Goal: Transaction & Acquisition: Register for event/course

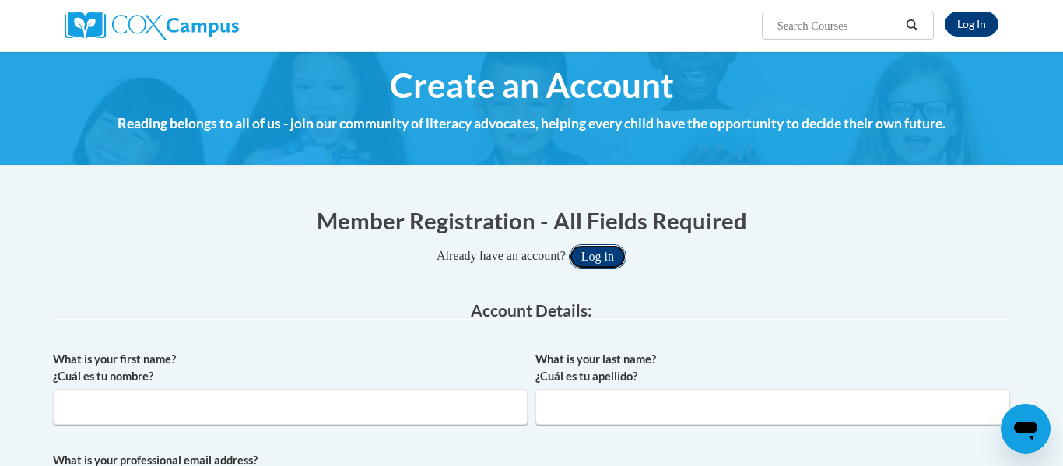
click at [604, 263] on button "Log in" at bounding box center [598, 256] width 58 height 25
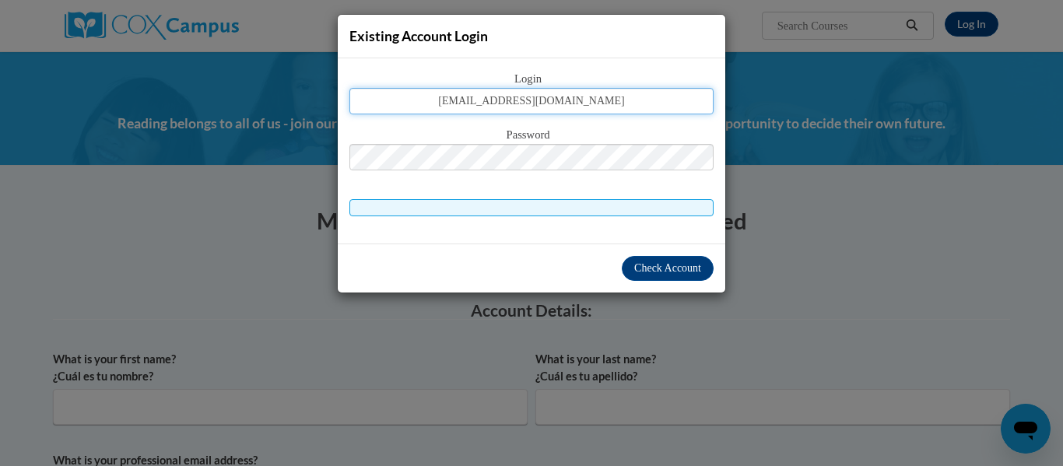
type input "[EMAIL_ADDRESS][DOMAIN_NAME]"
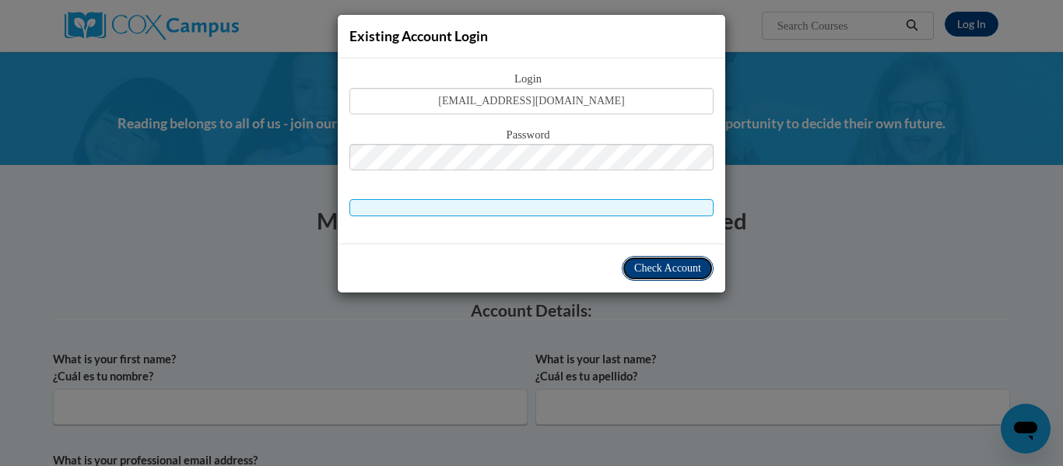
click at [662, 267] on span "Check Account" at bounding box center [667, 268] width 67 height 12
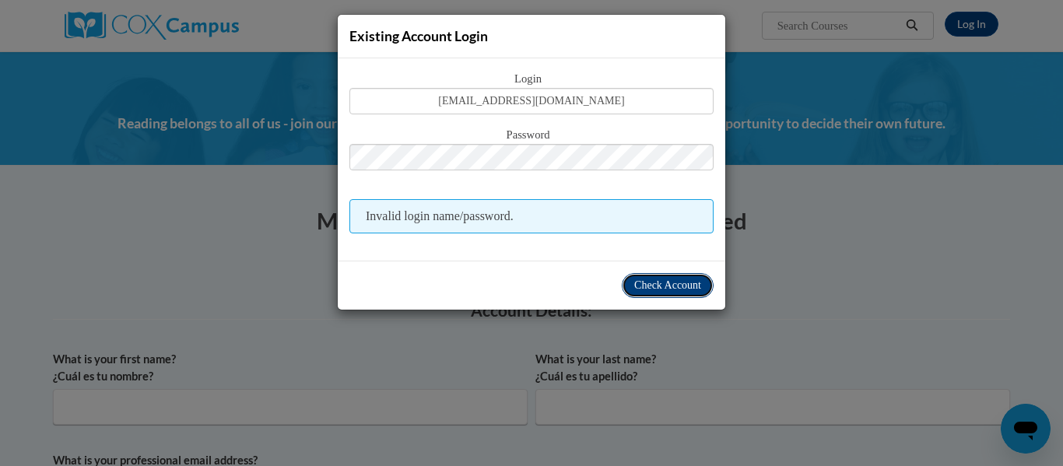
click at [664, 286] on span "Check Account" at bounding box center [667, 285] width 67 height 12
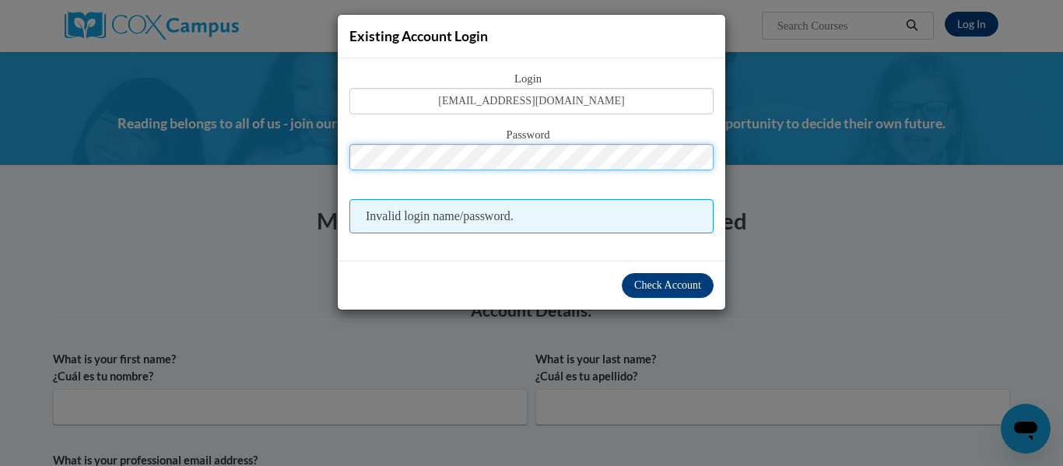
click at [569, 244] on button "Log in" at bounding box center [598, 256] width 58 height 25
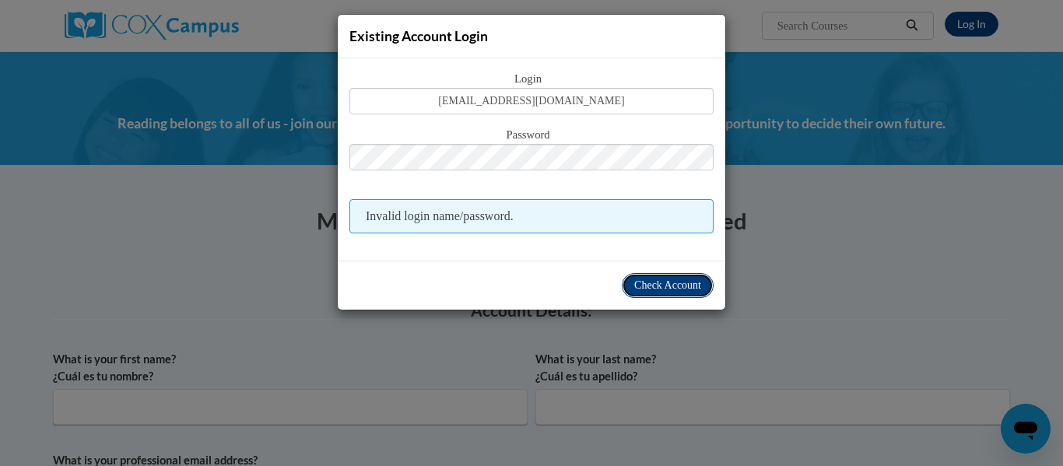
click at [643, 294] on button "Check Account" at bounding box center [668, 285] width 92 height 25
click at [860, 351] on div "Existing Account Login Login jenniferschupp@springfield-schools.org Password In…" at bounding box center [531, 233] width 1063 height 466
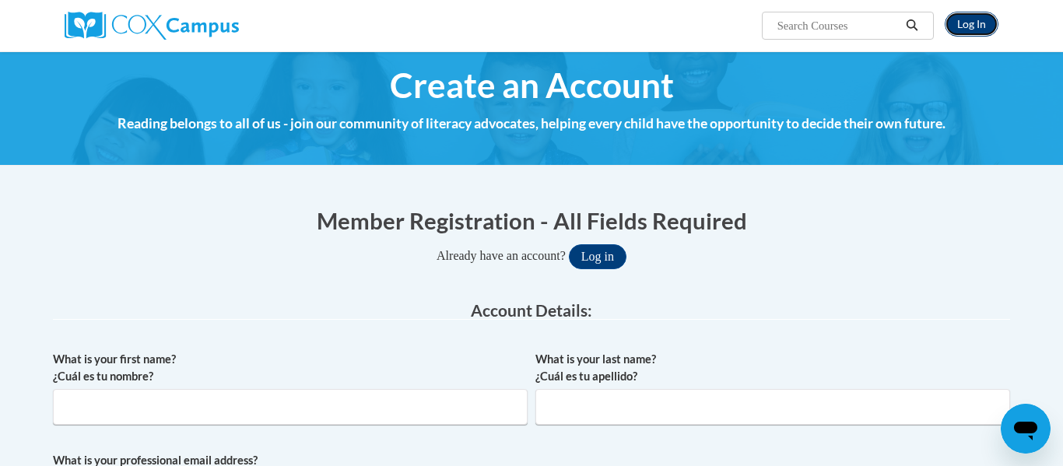
click at [974, 28] on link "Log In" at bounding box center [971, 24] width 54 height 25
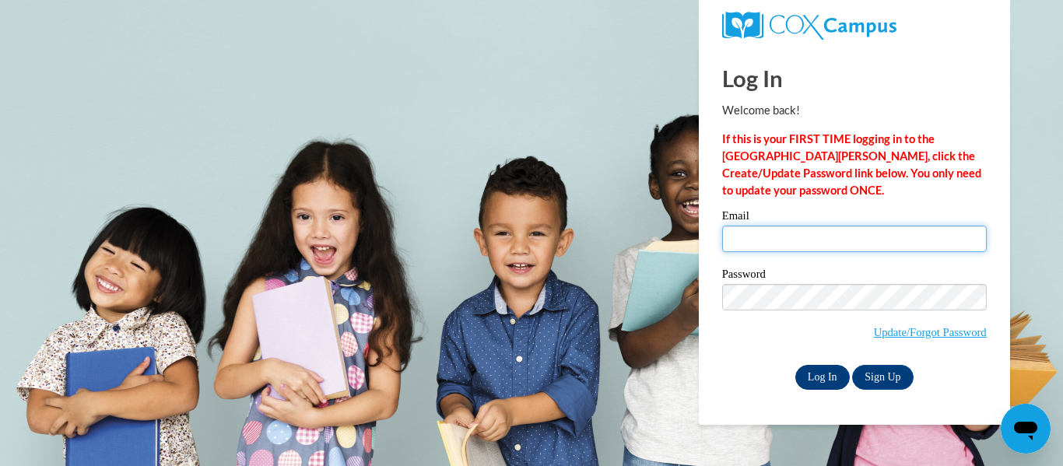
type input "[EMAIL_ADDRESS][DOMAIN_NAME]"
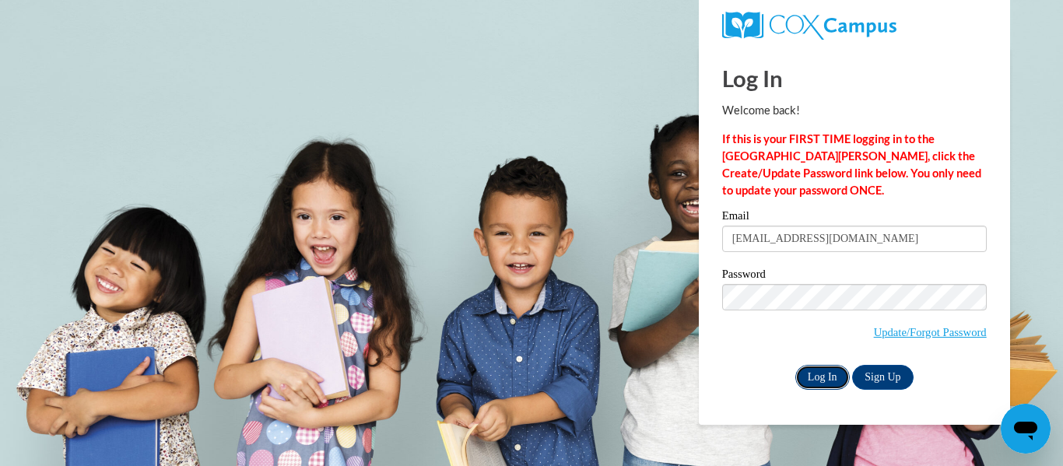
click at [826, 374] on input "Log In" at bounding box center [822, 377] width 54 height 25
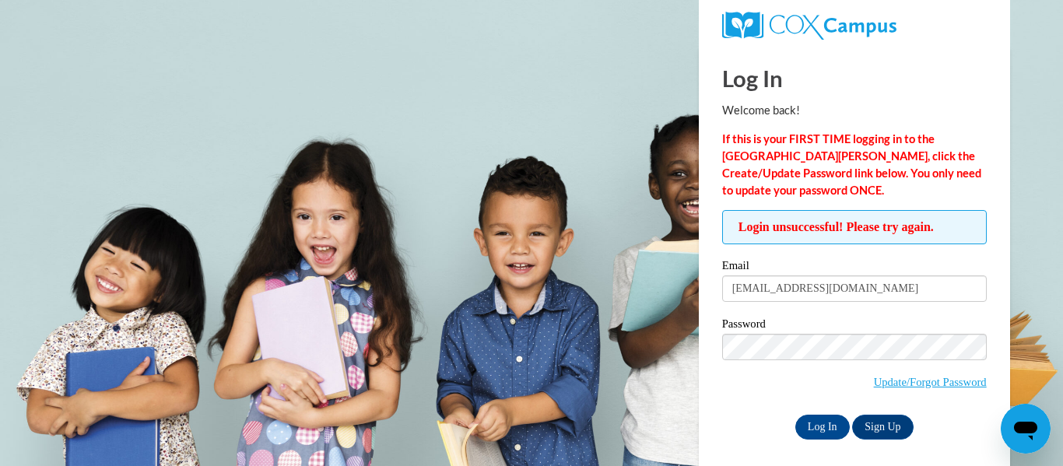
click at [795, 415] on input "Log In" at bounding box center [822, 427] width 54 height 25
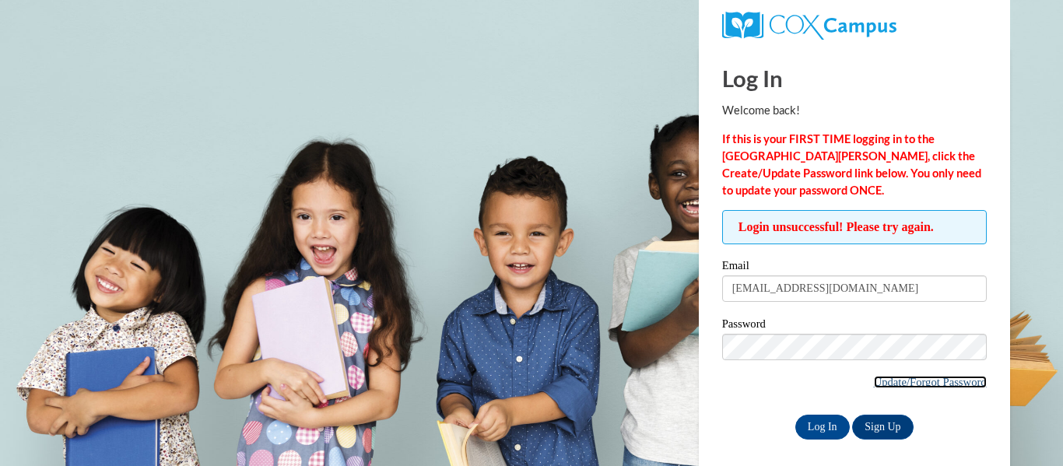
click at [905, 382] on link "Update/Forgot Password" at bounding box center [930, 382] width 113 height 12
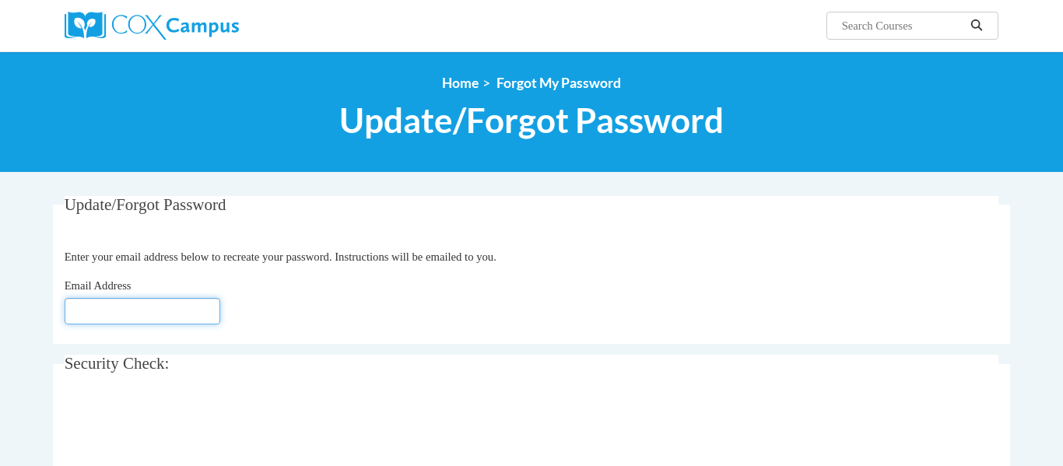
click at [172, 322] on input "Email Address" at bounding box center [143, 311] width 156 height 26
type input "[EMAIL_ADDRESS][DOMAIN_NAME]"
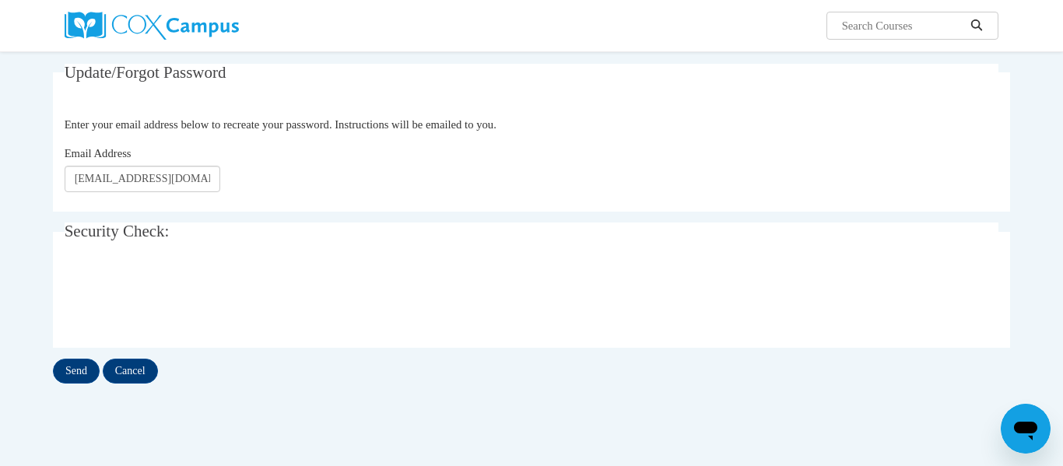
scroll to position [138, 0]
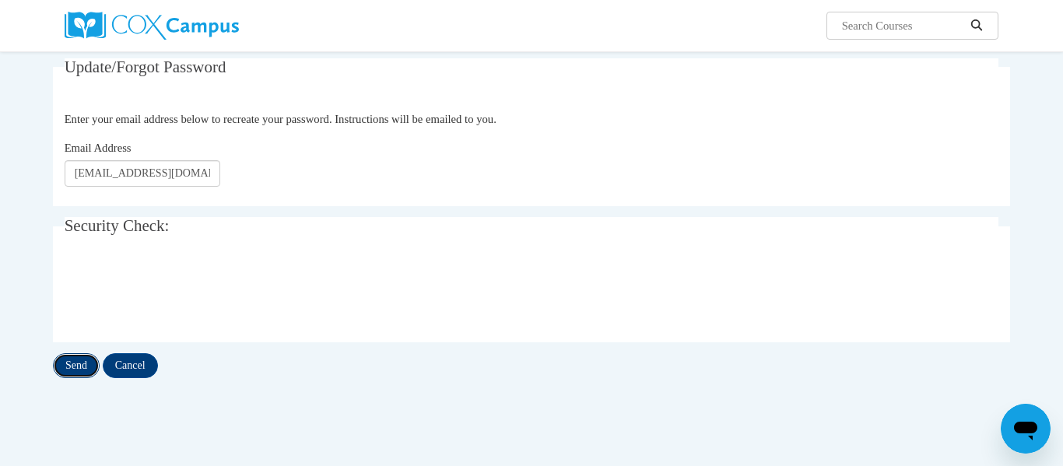
click at [82, 362] on input "Send" at bounding box center [76, 365] width 47 height 25
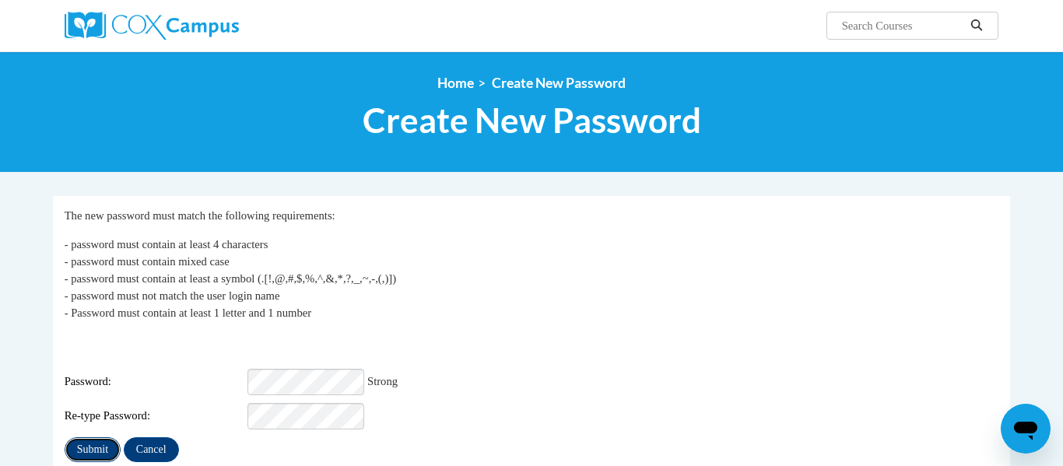
click at [110, 454] on input "Submit" at bounding box center [93, 449] width 56 height 25
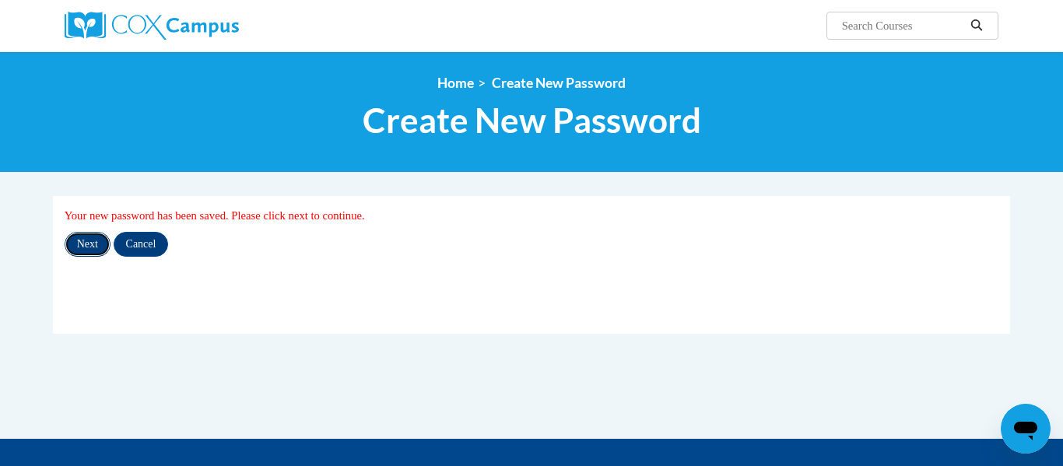
click at [79, 248] on input "Next" at bounding box center [88, 244] width 46 height 25
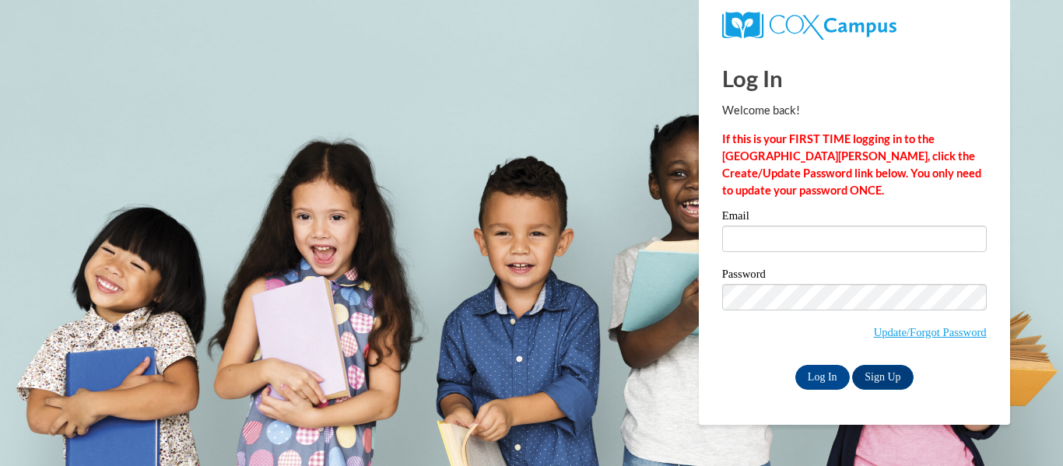
click at [805, 248] on input "Email" at bounding box center [854, 239] width 264 height 26
type input "[EMAIL_ADDRESS][DOMAIN_NAME]"
click at [817, 375] on input "Log In" at bounding box center [822, 377] width 54 height 25
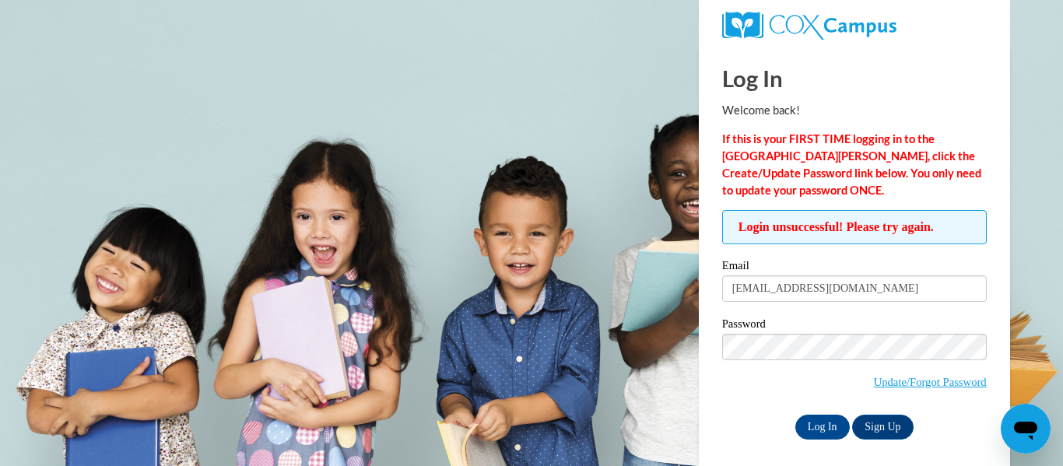
click at [1014, 429] on icon "Open messaging window" at bounding box center [1025, 431] width 23 height 19
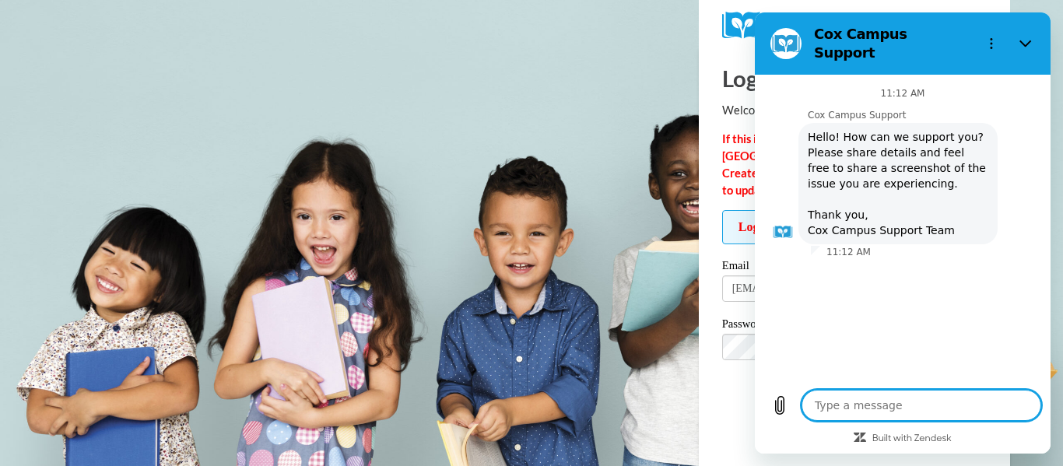
type textarea "I"
type textarea "x"
type textarea "I"
type textarea "x"
type textarea "I h"
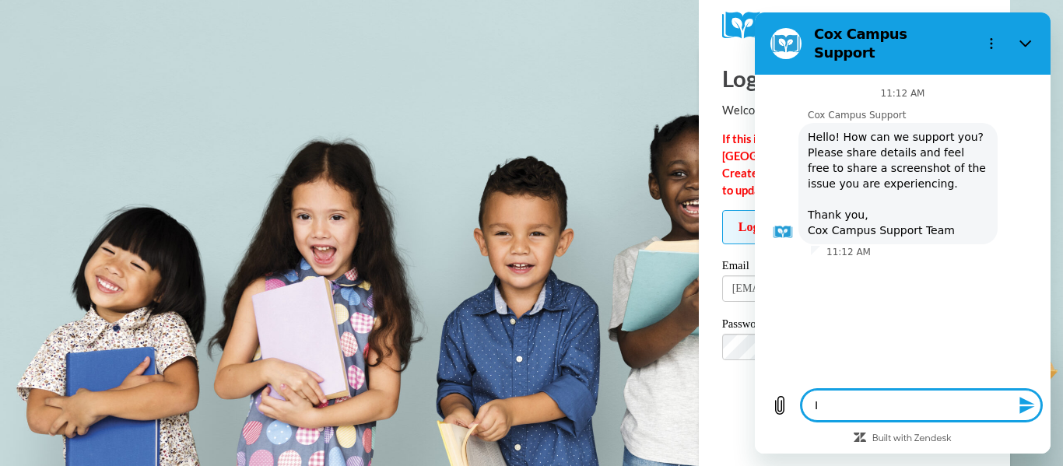
type textarea "x"
type textarea "I ha"
type textarea "x"
type textarea "I hav"
type textarea "x"
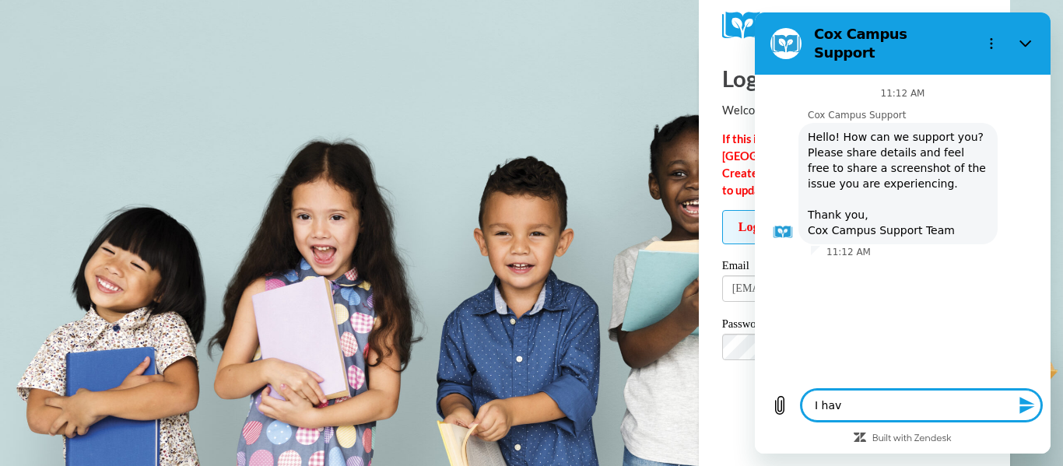
type textarea "I have"
type textarea "x"
type textarea "I have"
type textarea "x"
type textarea "I have c"
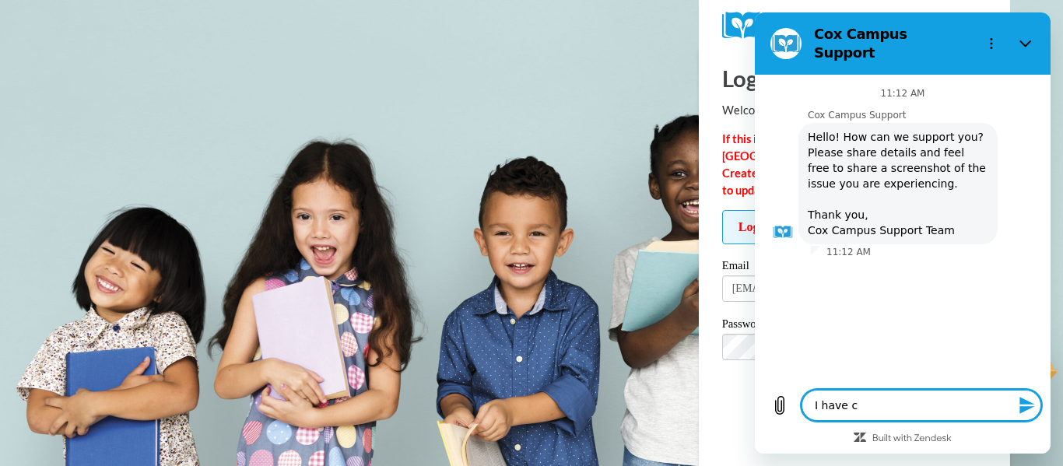
type textarea "x"
type textarea "I have ch"
type textarea "x"
type textarea "I have cha"
type textarea "x"
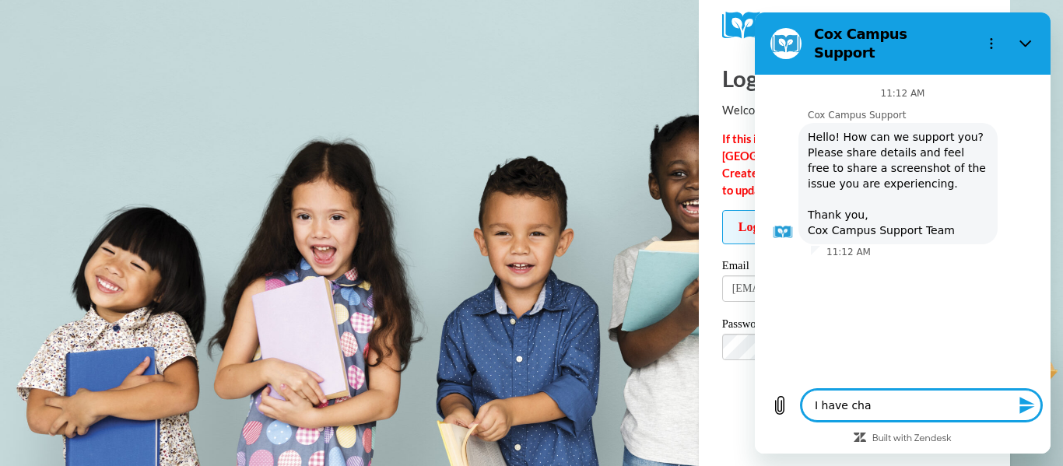
type textarea "I have chan"
type textarea "x"
type textarea "I have chang"
type textarea "x"
type textarea "I have change"
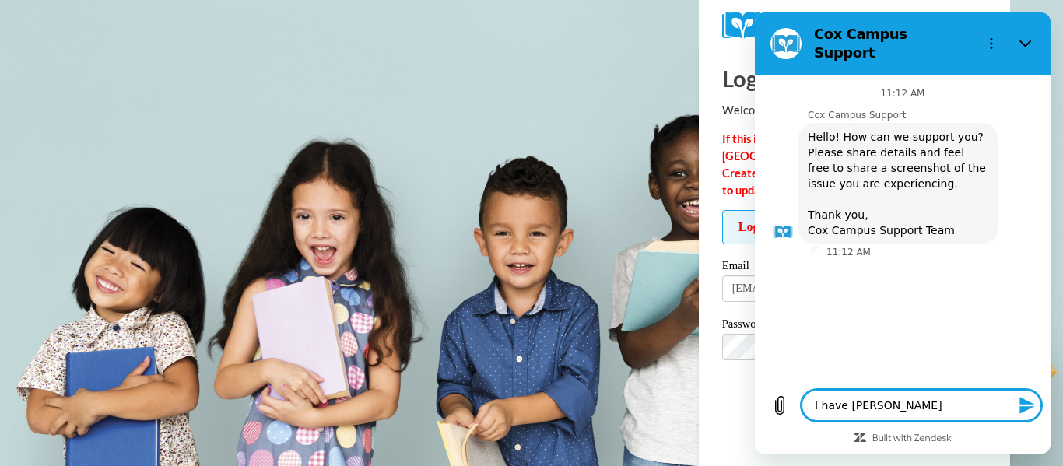
type textarea "x"
type textarea "I have changed"
type textarea "x"
type textarea "I have changed"
type textarea "x"
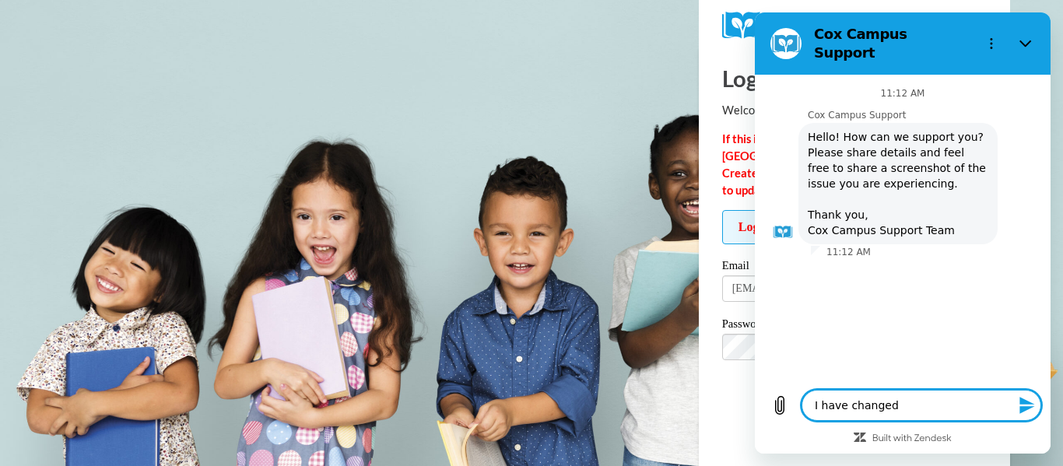
type textarea "I have changed m"
type textarea "x"
type textarea "I have changed my"
type textarea "x"
type textarea "I have changed my"
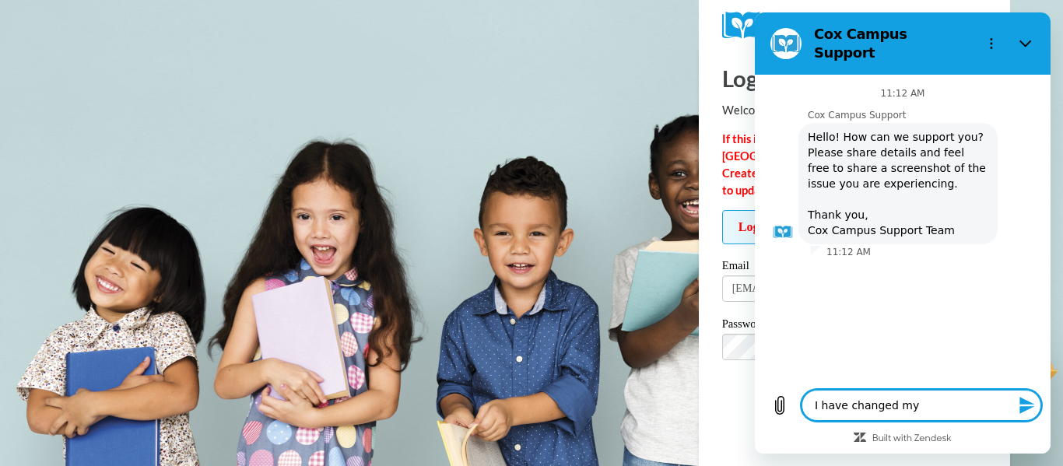
type textarea "x"
type textarea "I have changed my p"
type textarea "x"
type textarea "I have changed my pa"
type textarea "x"
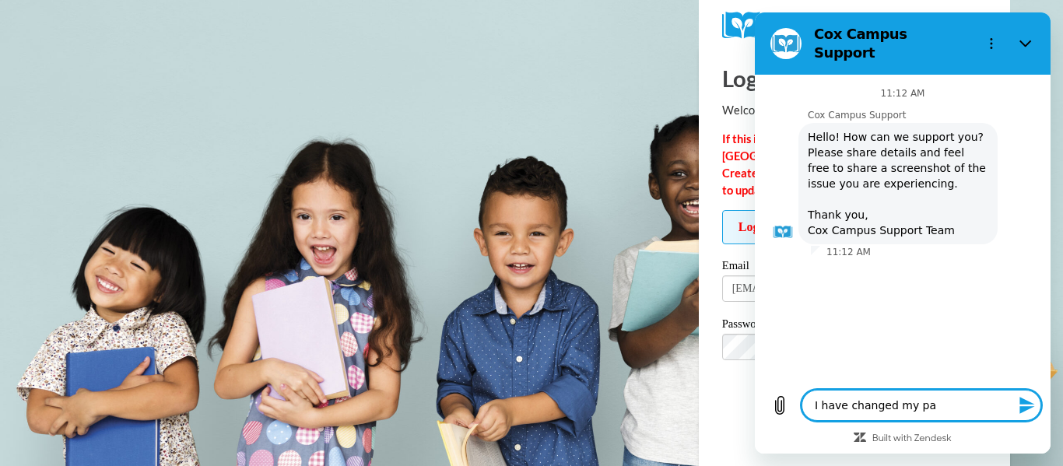
type textarea "I have changed my pas"
type textarea "x"
type textarea "I have changed my pass"
type textarea "x"
type textarea "I have changed my passw"
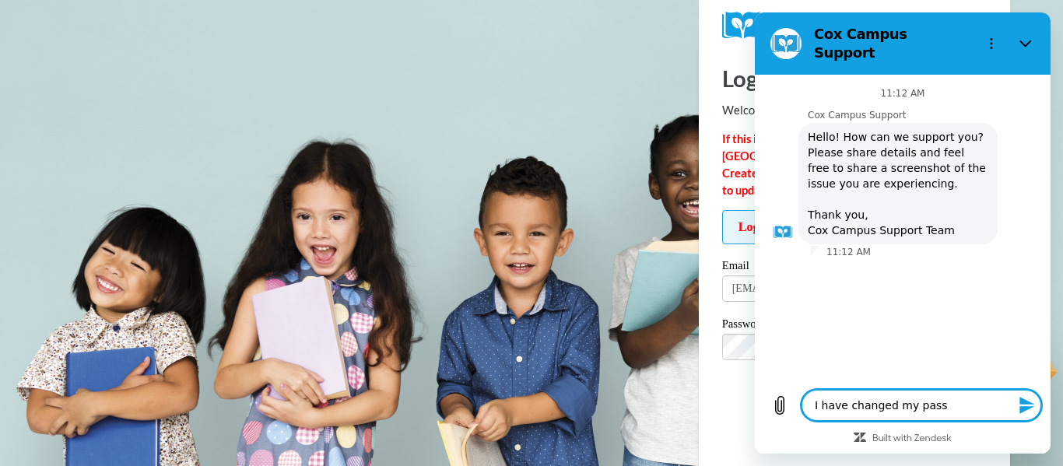
type textarea "x"
type textarea "I have changed my passwo"
type textarea "x"
type textarea "I have changed my passwor"
type textarea "x"
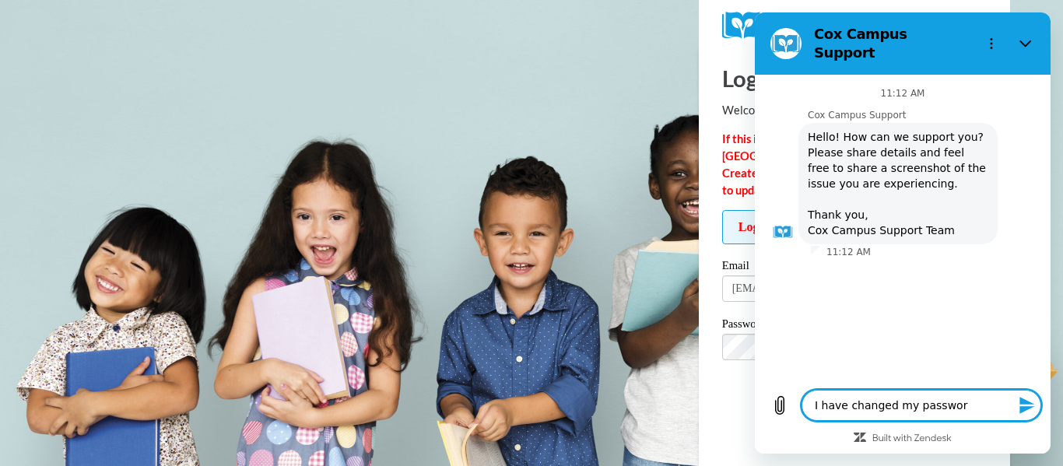
type textarea "I have changed my password"
type textarea "x"
type textarea "I have changed my password"
type textarea "x"
type textarea "I have changed my password s"
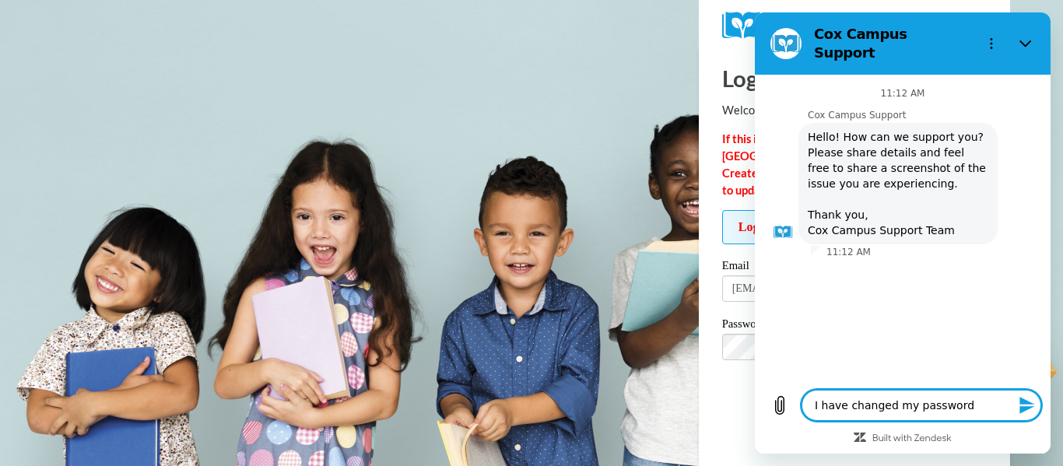
type textarea "x"
type textarea "I have changed my password se"
type textarea "x"
type textarea "I have changed my password sev"
type textarea "x"
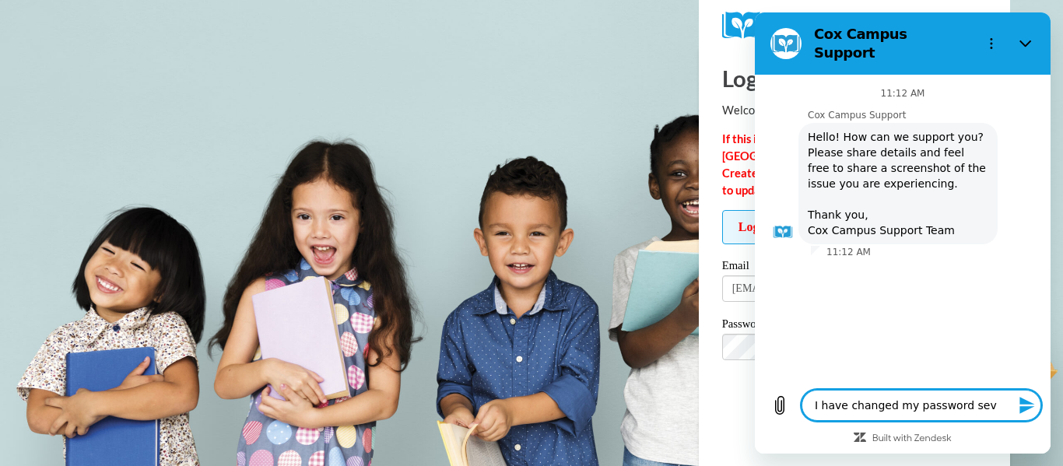
type textarea "I have changed my password seve"
type textarea "x"
type textarea "I have changed my password sever"
type textarea "x"
type textarea "I have changed my password severa"
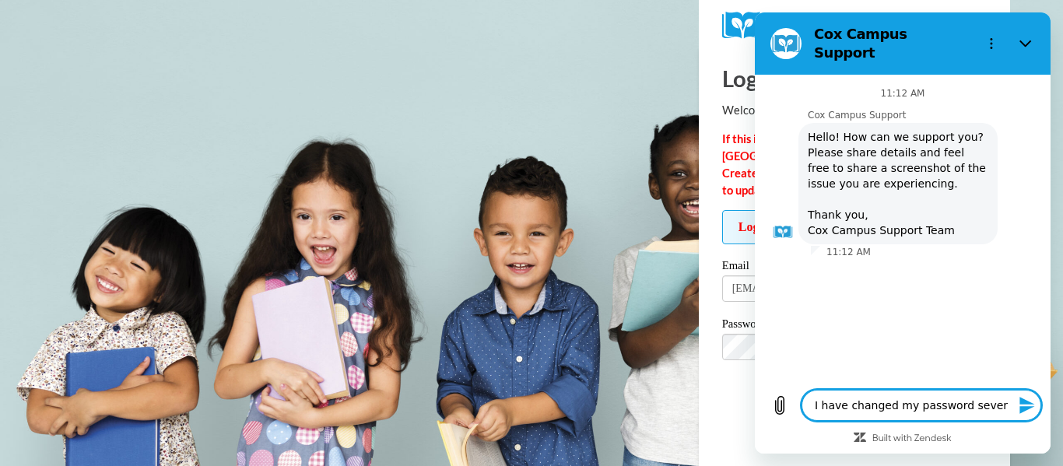
type textarea "x"
type textarea "I have changed my password several"
type textarea "x"
type textarea "I have changed my password several t"
type textarea "x"
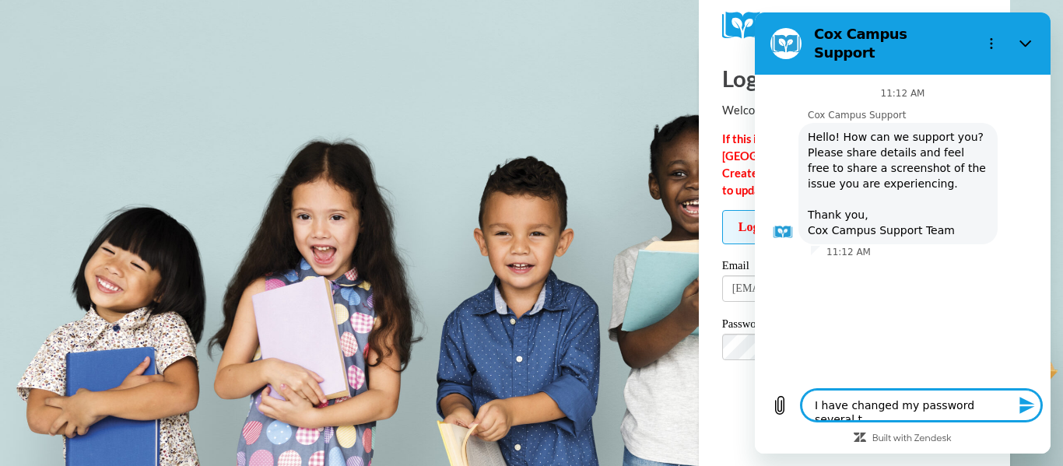
type textarea "I have changed my password several ti"
type textarea "x"
type textarea "I have changed my password several tim"
type textarea "x"
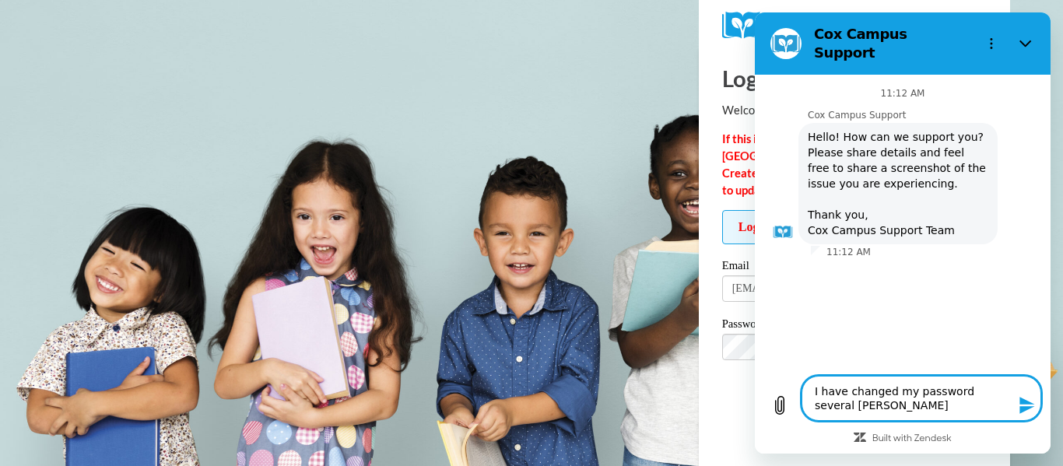
type textarea "I have changed my password several time"
type textarea "x"
type textarea "I have changed my password several times"
type textarea "x"
type textarea "I have changed my password several times"
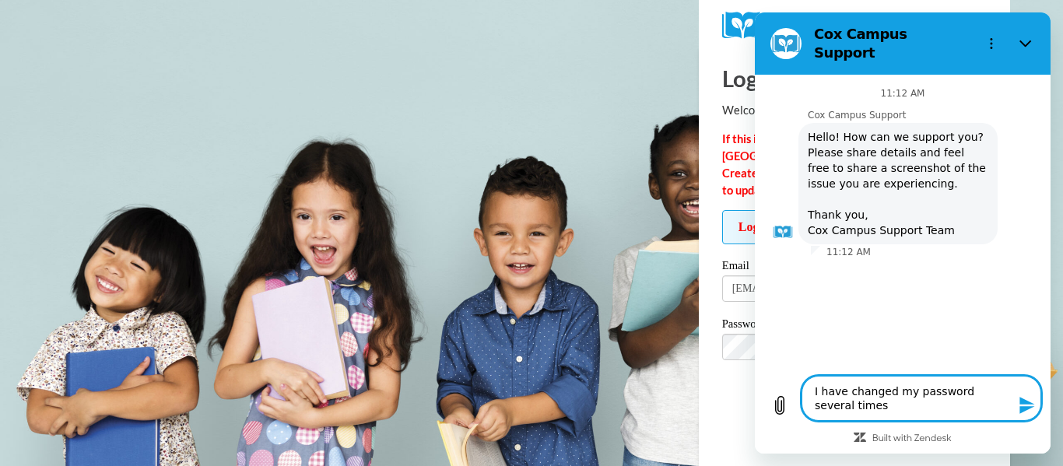
type textarea "x"
type textarea "I have changed my password several times a"
type textarea "x"
type textarea "I have changed my password several times an"
type textarea "x"
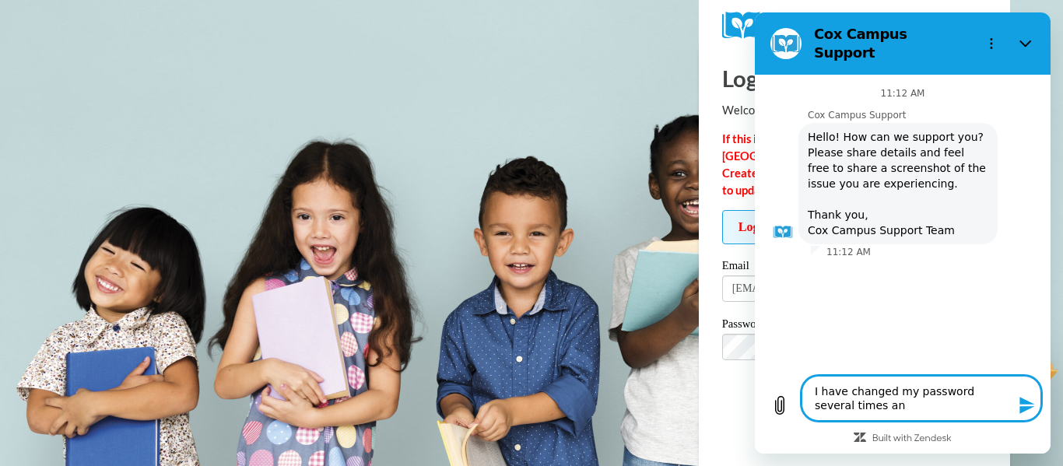
type textarea "I have changed my password several times and"
type textarea "x"
type textarea "I have changed my password several times and"
type textarea "x"
type textarea "I have changed my password several times and w"
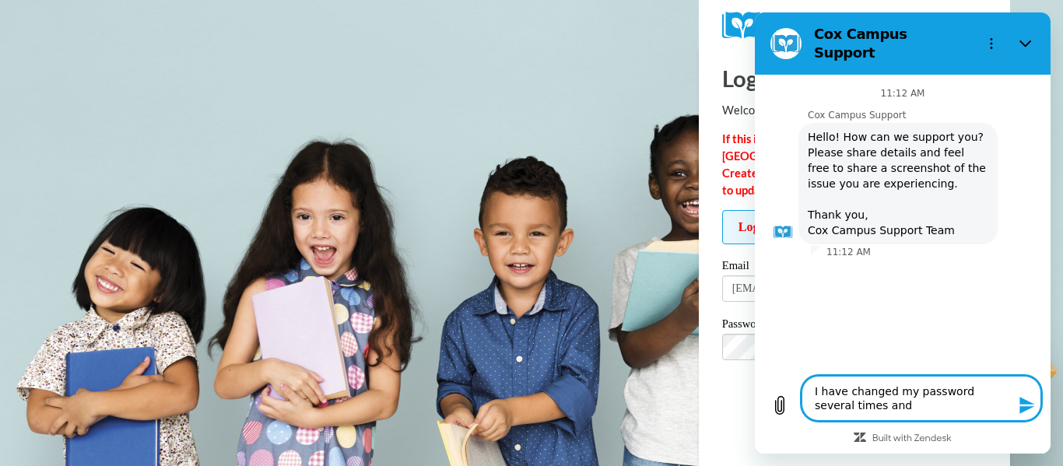
type textarea "x"
type textarea "I have changed my password several times and wh"
type textarea "x"
type textarea "I have changed my password several times and whe"
type textarea "x"
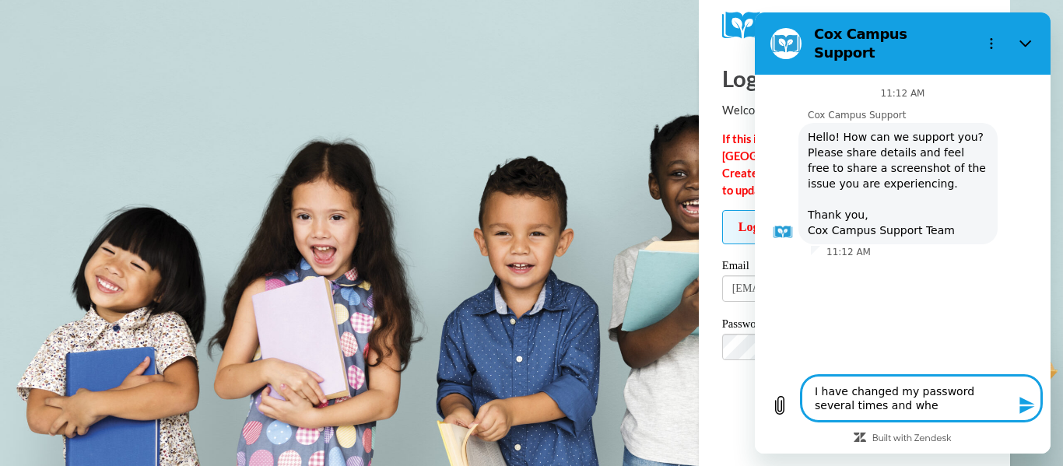
type textarea "I have changed my password several times and when"
type textarea "x"
type textarea "I have changed my password several times and when"
type textarea "x"
type textarea "I have changed my password several times and when I"
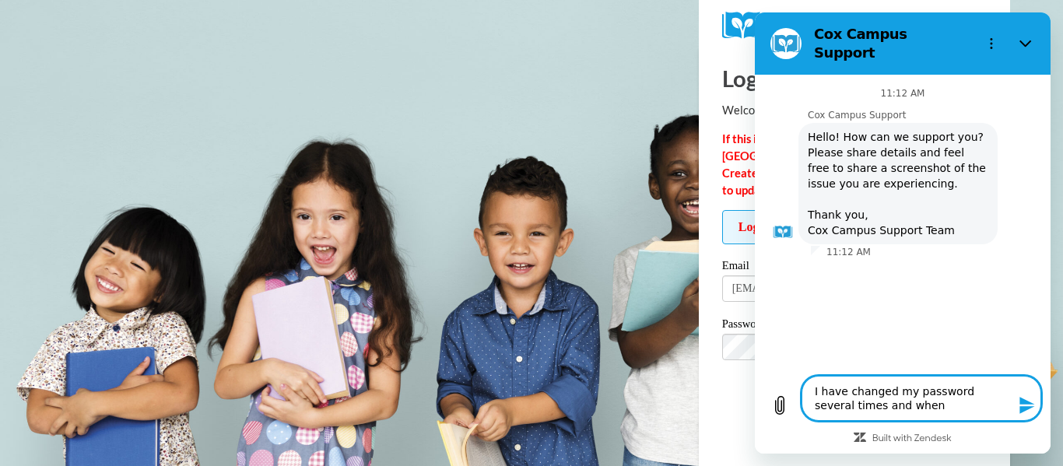
type textarea "x"
type textarea "I have changed my password several times and when I"
type textarea "x"
type textarea "I have changed my password several times and when I r"
type textarea "x"
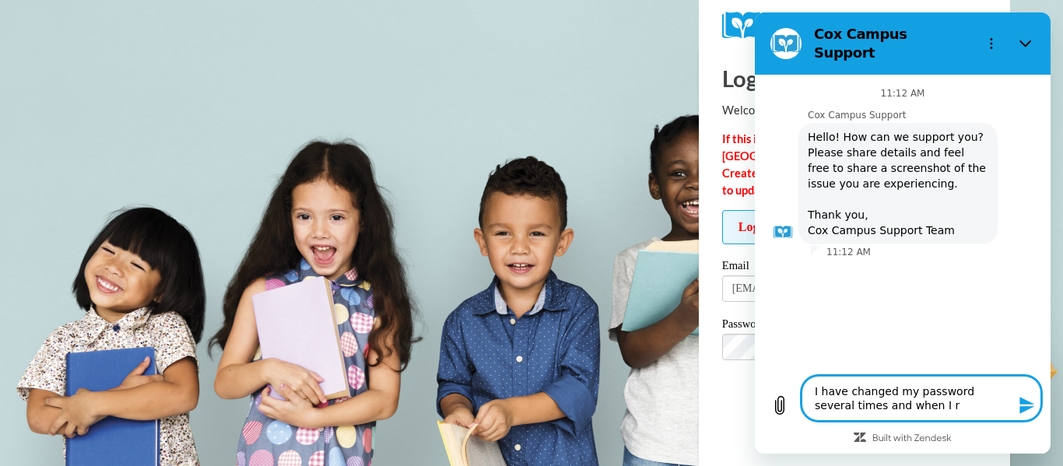
type textarea "I have changed my password several times and when I re"
type textarea "x"
type textarea "I have changed my password several times and when I ret"
type textarea "x"
type textarea "I have changed my password several times and when I rety"
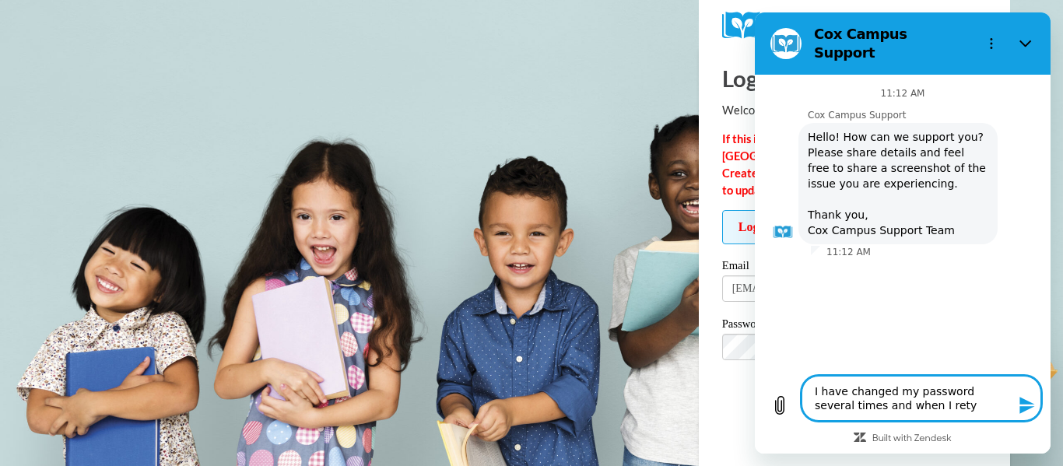
type textarea "x"
type textarea "I have changed my password several times and when I retyp"
type textarea "x"
type textarea "I have changed my password several times and when I retype"
type textarea "x"
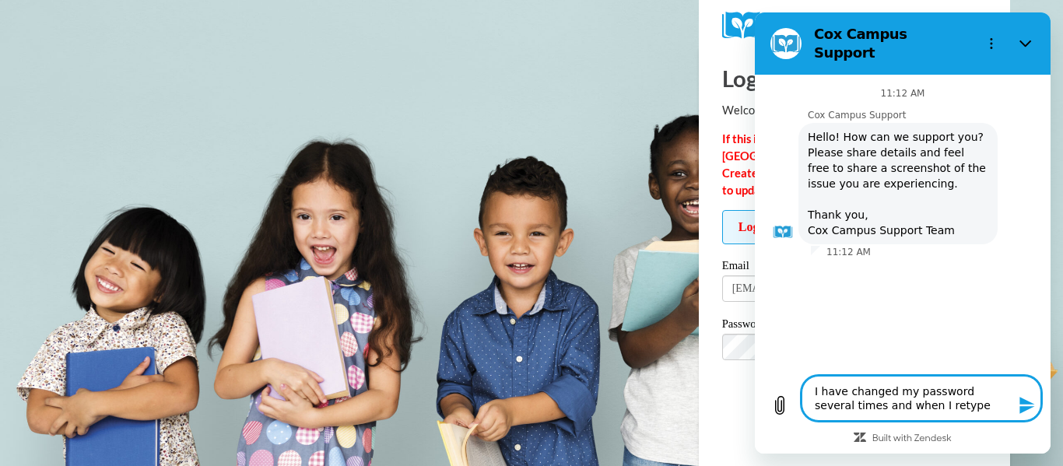
type textarea "I have changed my password several times and when I retype"
type textarea "x"
type textarea "I have changed my password several times and when I retype i"
type textarea "x"
type textarea "I have changed my password several times and when I retype it"
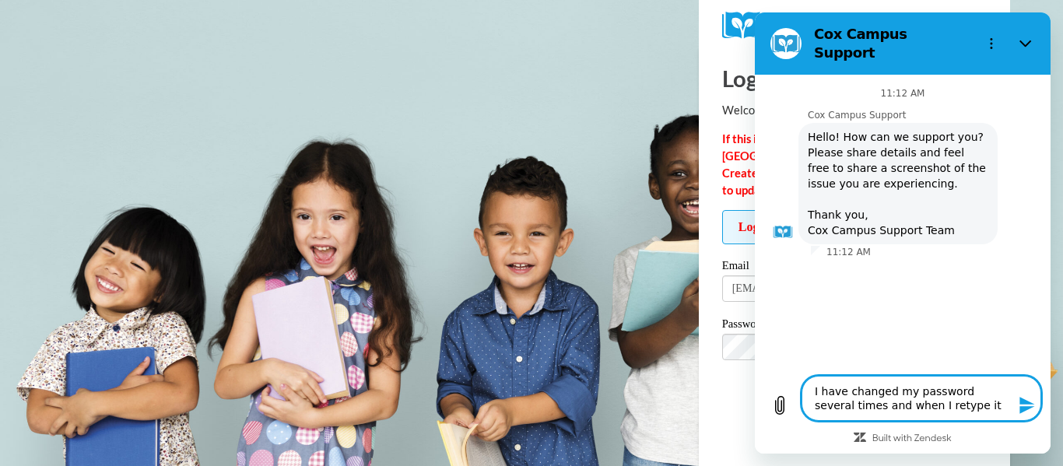
type textarea "x"
type textarea "I have changed my password several times and when I retype it"
type textarea "x"
type textarea "I have changed my password several times and when I retype it i"
type textarea "x"
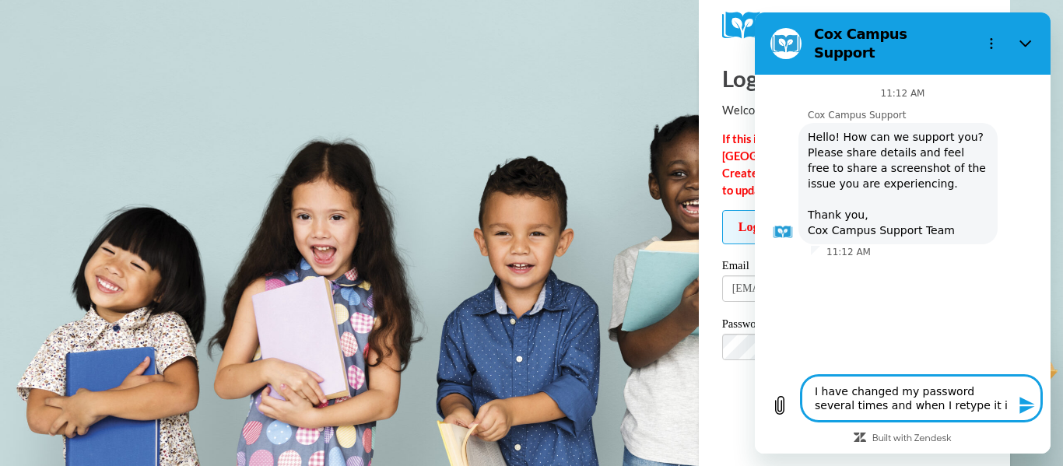
type textarea "I have changed my password several times and when I retype it in"
type textarea "x"
type textarea "I have changed my password several times and when I retype it in"
type textarea "x"
type textarea "I have changed my password several times and when I retype it in t"
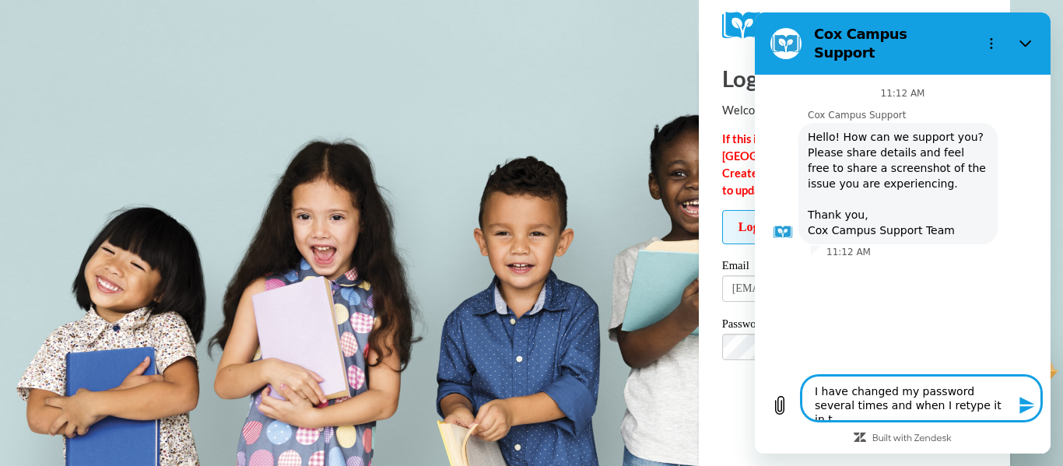
type textarea "x"
type textarea "I have changed my password several times and when I retype it in to"
type textarea "x"
type textarea "I have changed my password several times and when I retype it in to"
type textarea "x"
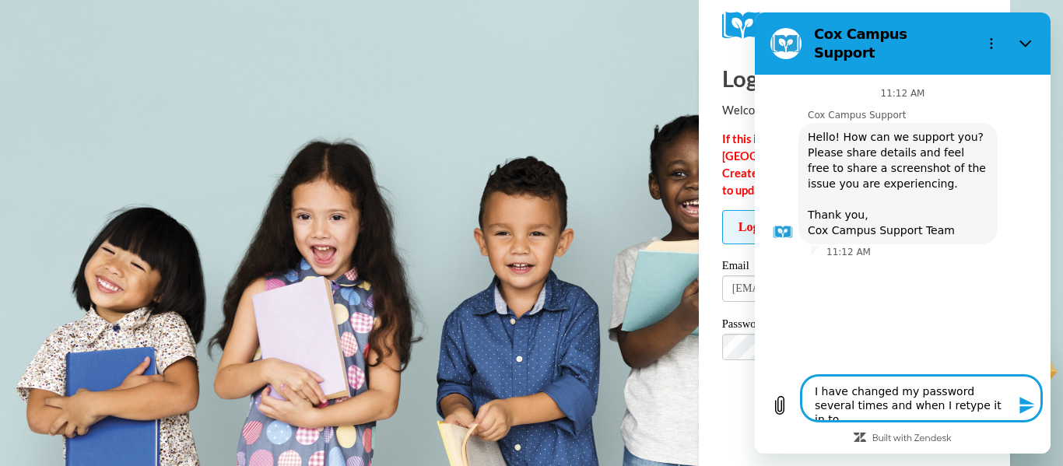
type textarea "I have changed my password several times and when I retype it in to l"
type textarea "x"
type textarea "I have changed my password several times and when I retype it in to lo"
type textarea "x"
type textarea "I have changed my password several times and when I retype it in to log"
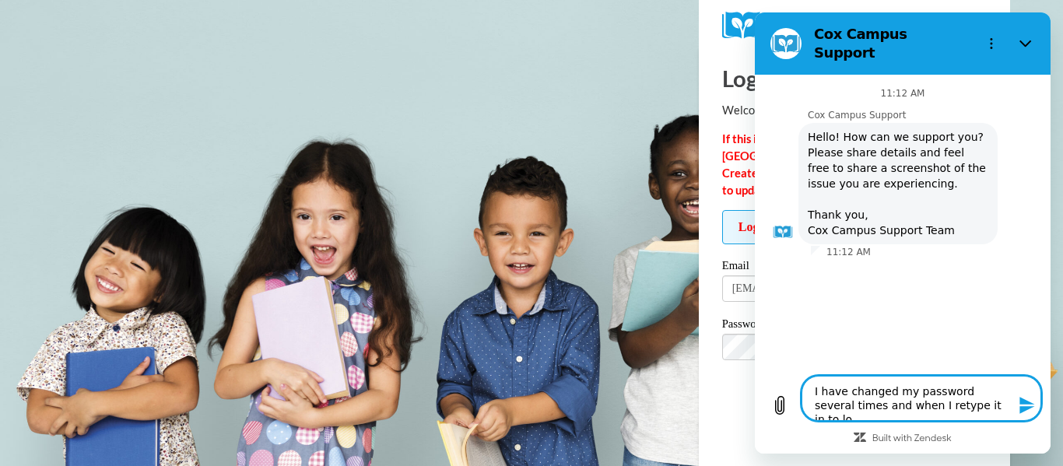
type textarea "x"
type textarea "I have changed my password several times and when I retype it in to log"
type textarea "x"
type textarea "I have changed my password several times and when I retype it in to log i"
type textarea "x"
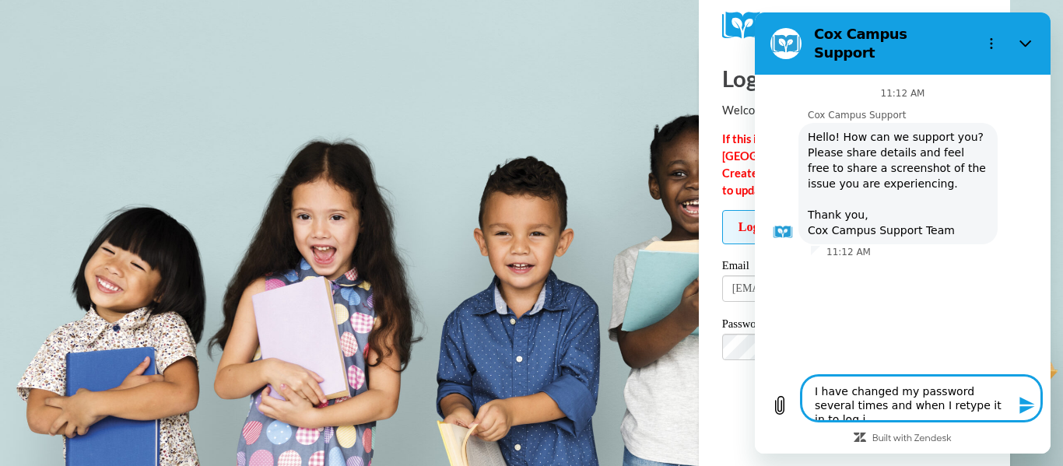
type textarea "I have changed my password several times and when I retype it in to log in"
type textarea "x"
type textarea "I have changed my password several times and when I retype it in to log in"
type textarea "x"
type textarea "I have changed my password several times and when I retype it in to log in i"
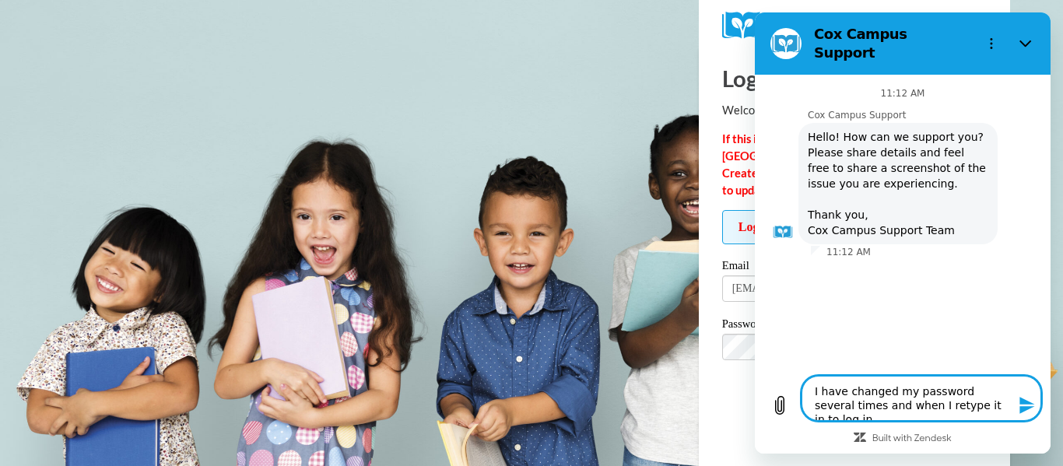
type textarea "x"
type textarea "I have changed my password several times and when I retype it in to log in it"
type textarea "x"
type textarea "I have changed my password several times and when I retype it in to log in it"
type textarea "x"
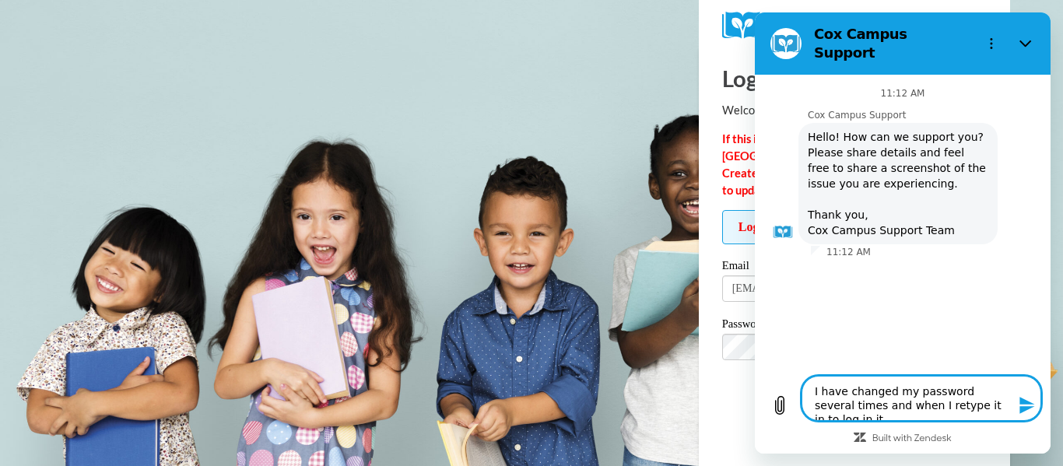
type textarea "I have changed my password several times and when I retype it in to log in it s"
type textarea "x"
type textarea "I have changed my password several times and when I retype it in to log in it sa"
type textarea "x"
type textarea "I have changed my password several times and when I retype it in to log in it s…"
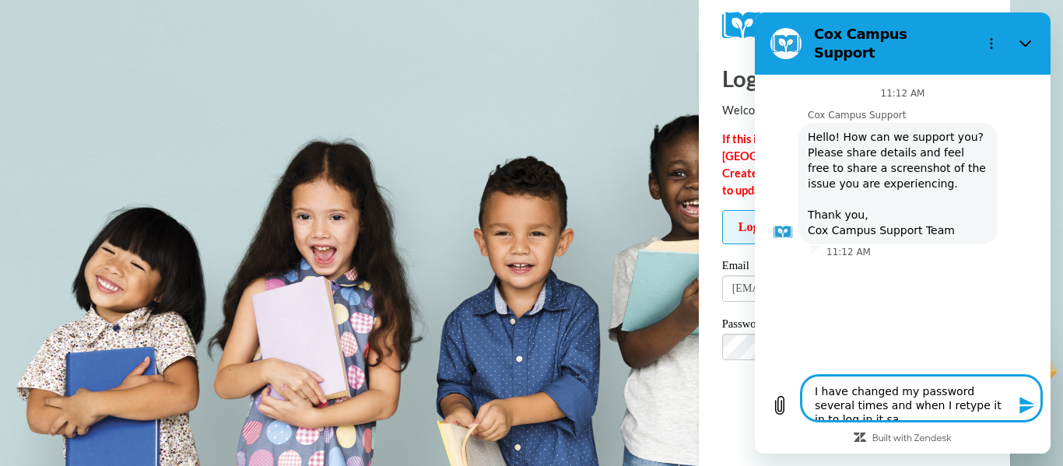
type textarea "x"
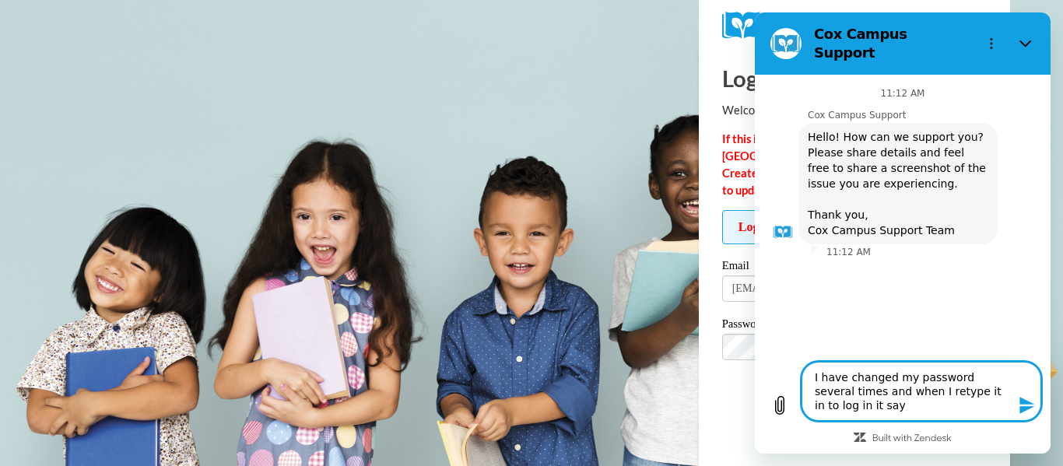
type textarea "I have changed my password several times and when I retype it in to log in it s…"
type textarea "x"
type textarea "I have changed my password several times and when I retype it in to log in it s…"
type textarea "x"
type textarea "I have changed my password several times and when I retype it in to log in it s…"
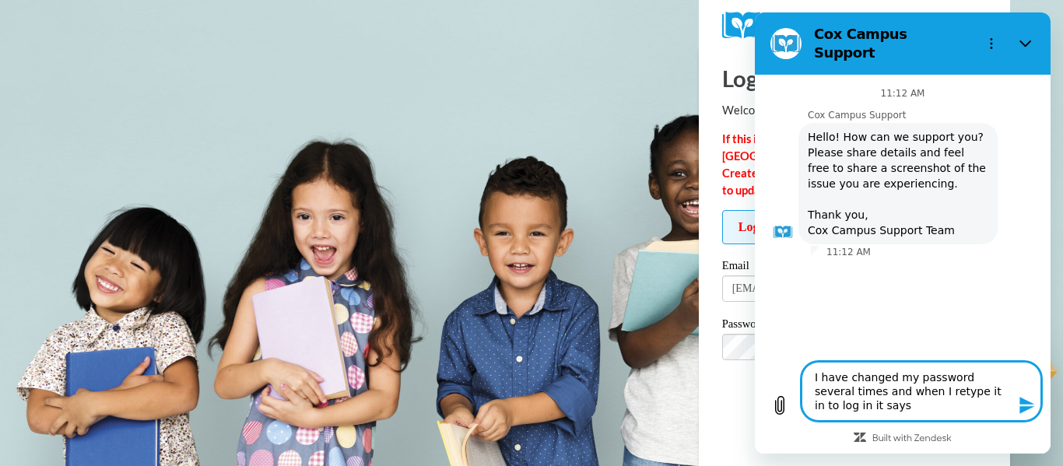
type textarea "x"
type textarea "I have changed my password several times and when I retype it in to log in it s…"
type textarea "x"
type textarea "I have changed my password several times and when I retype it in to log in it s…"
type textarea "x"
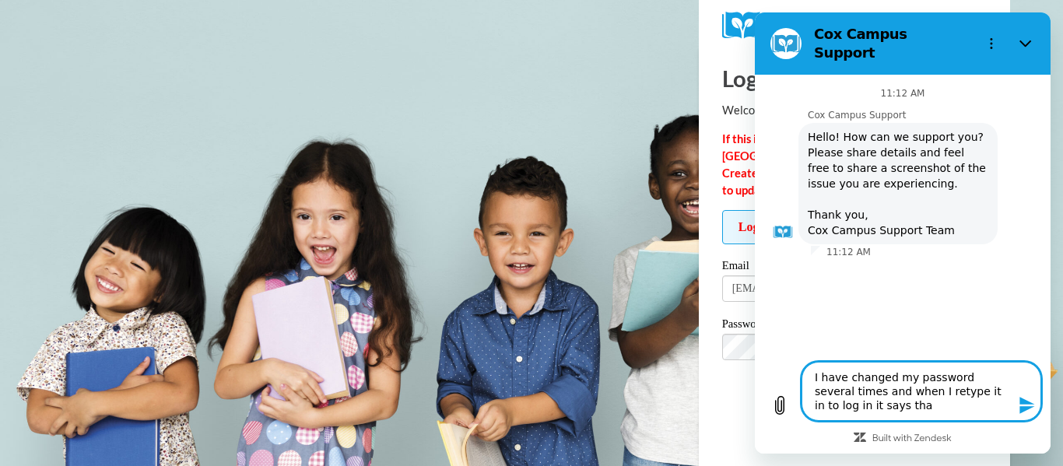
type textarea "I have changed my password several times and when I retype it in to log in it s…"
type textarea "x"
type textarea "I have changed my password several times and when I retype it in to log in it s…"
type textarea "x"
type textarea "I have changed my password several times and when I retype it in to log in it s…"
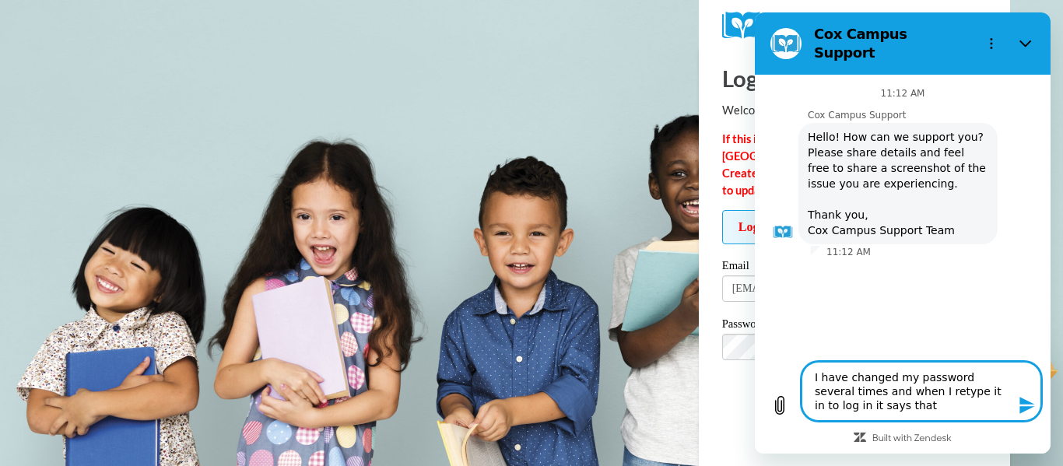
type textarea "x"
type textarea "I have changed my password several times and when I retype it in to log in it s…"
type textarea "x"
type textarea "I have changed my password several times and when I retype it in to log in it s…"
type textarea "x"
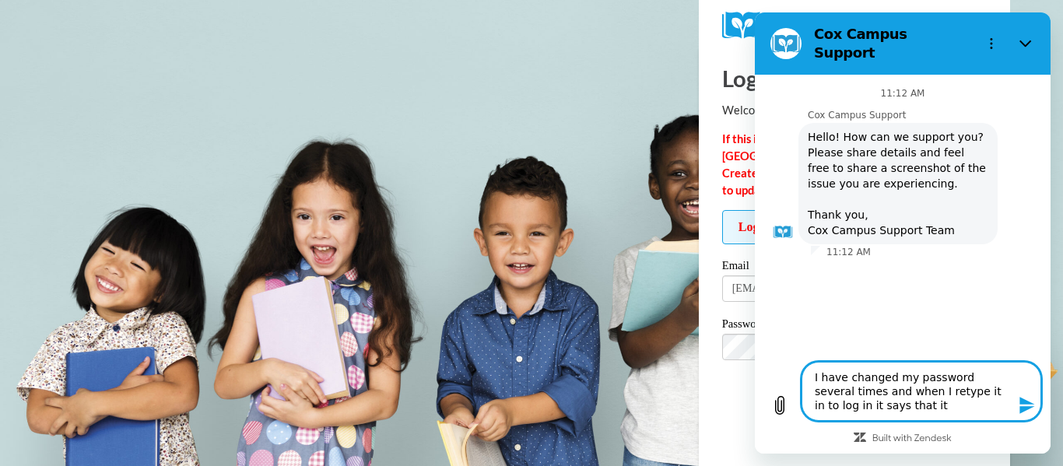
type textarea "I have changed my password several times and when I retype it in to log in it s…"
type textarea "x"
type textarea "I have changed my password several times and when I retype it in to log in it s…"
type textarea "x"
type textarea "I have changed my password several times and when I retype it in to log in it s…"
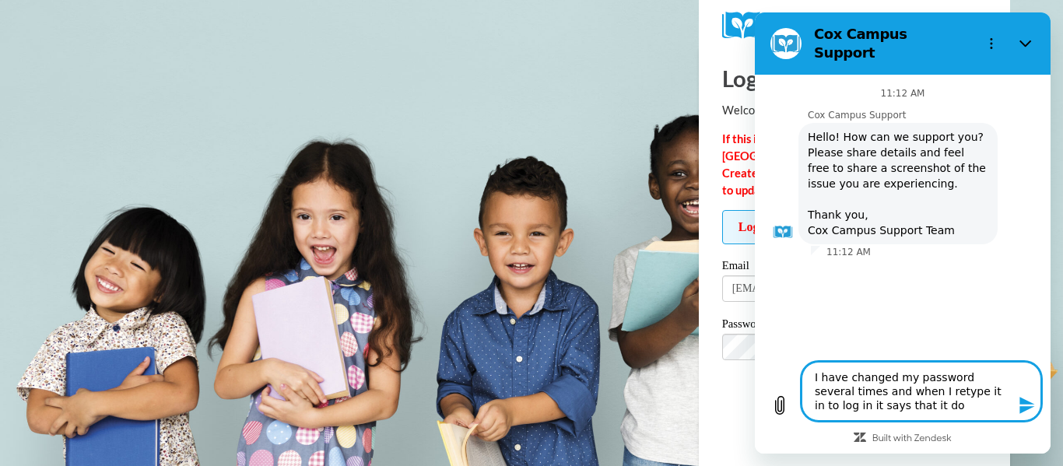
type textarea "x"
type textarea "I have changed my password several times and when I retype it in to log in it s…"
type textarea "x"
type textarea "I have changed my password several times and when I retype it in to log in it s…"
type textarea "x"
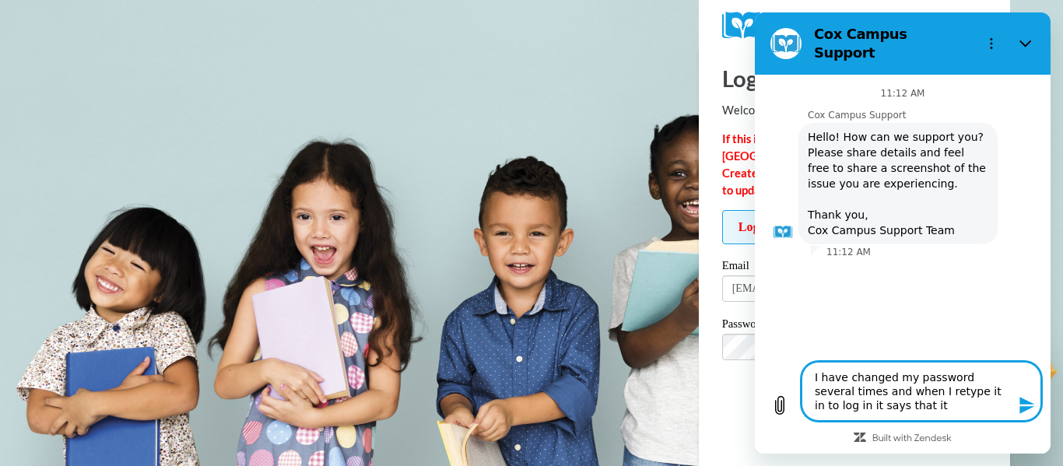
type textarea "I have changed my password several times and when I retype it in to log in it s…"
type textarea "x"
type textarea "I have changed my password several times and when I retype it in to log in it s…"
type textarea "x"
type textarea "I have changed my password several times and when I retype it in to log in it s…"
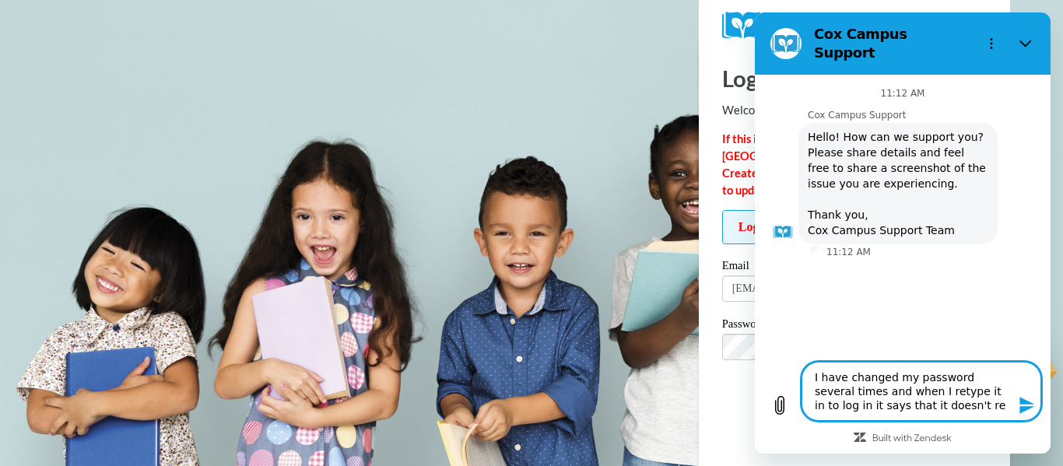
type textarea "x"
type textarea "I have changed my password several times and when I retype it in to log in it s…"
type textarea "x"
type textarea "I have changed my password several times and when I retype it in to log in it s…"
type textarea "x"
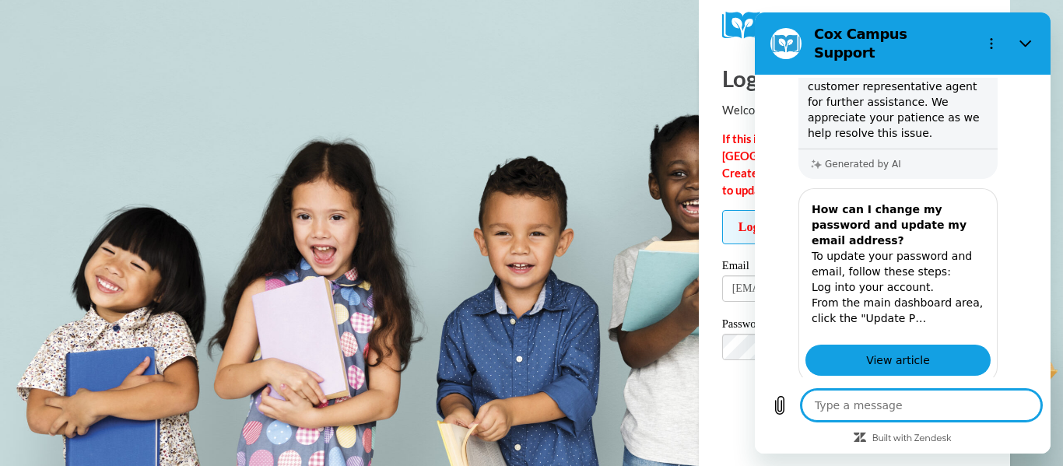
scroll to position [464, 0]
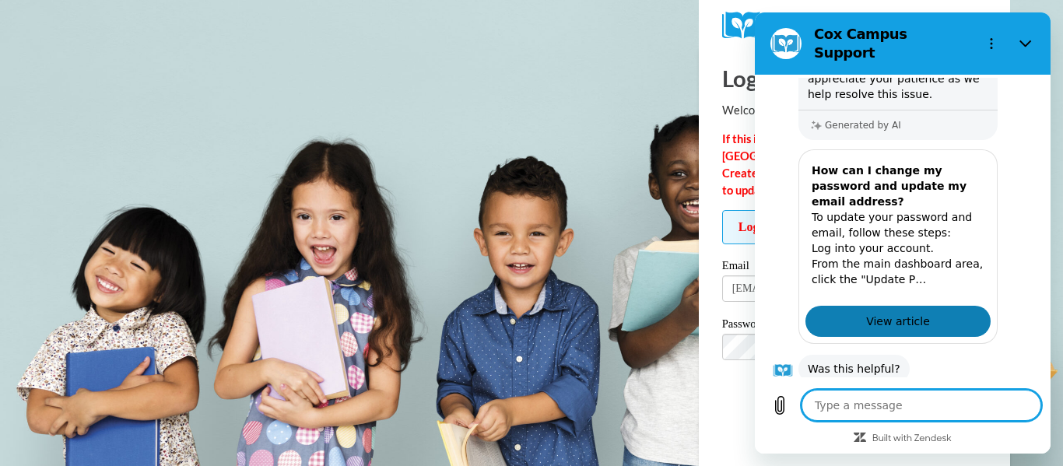
click at [864, 306] on link "View article" at bounding box center [897, 321] width 185 height 31
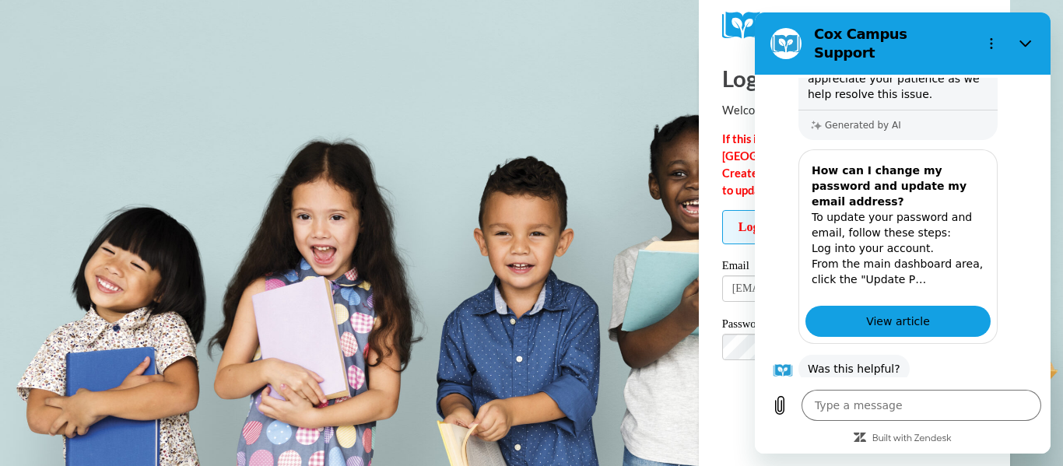
click at [1020, 403] on button "No" at bounding box center [1013, 418] width 41 height 30
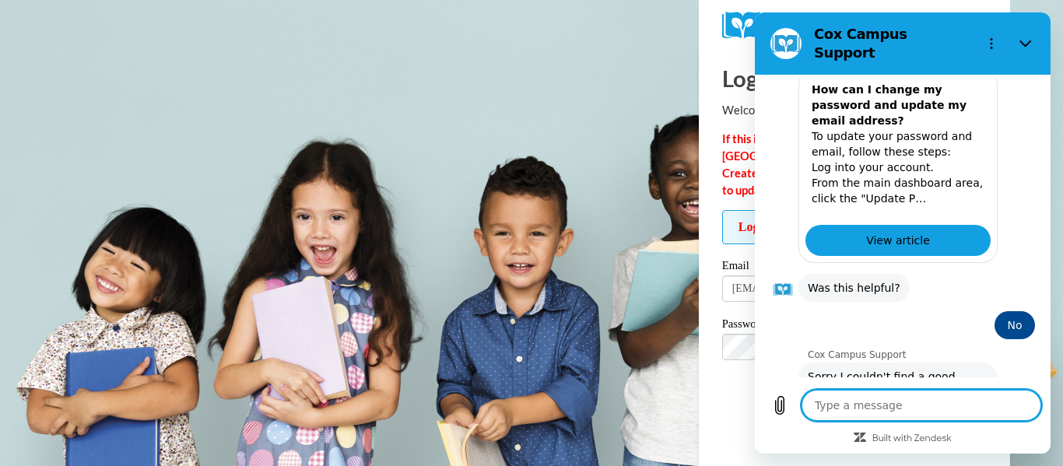
scroll to position [584, 0]
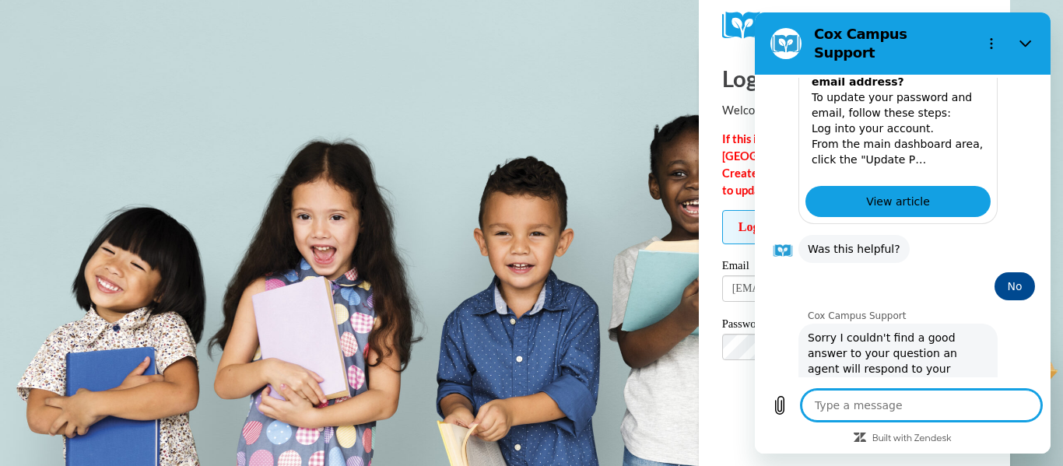
click at [1003, 419] on button "Talk to a human" at bounding box center [982, 441] width 104 height 45
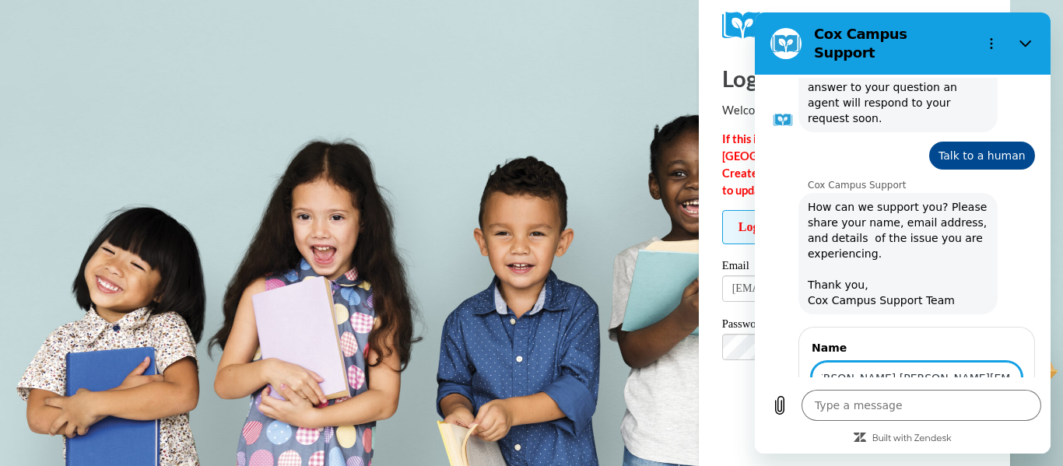
scroll to position [0, 23]
click at [880, 407] on textarea at bounding box center [921, 405] width 240 height 31
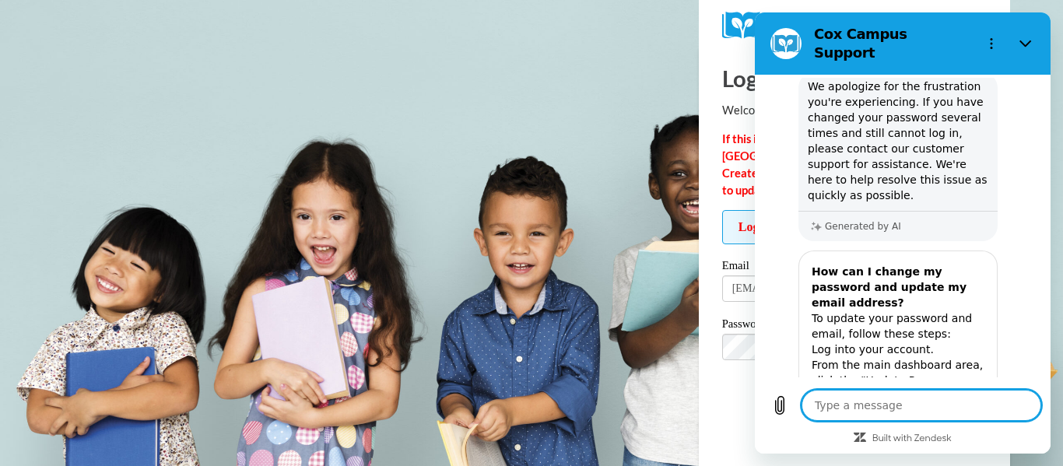
scroll to position [1360, 0]
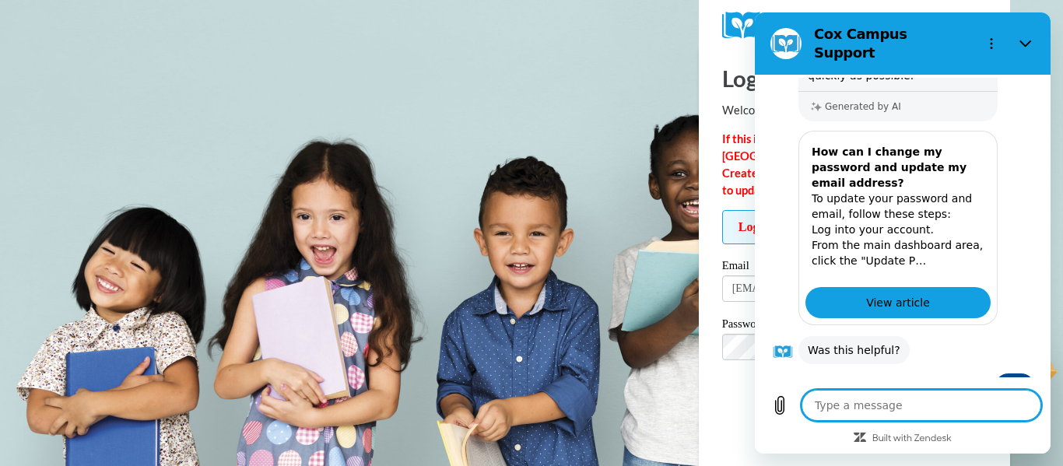
scroll to position [1480, 0]
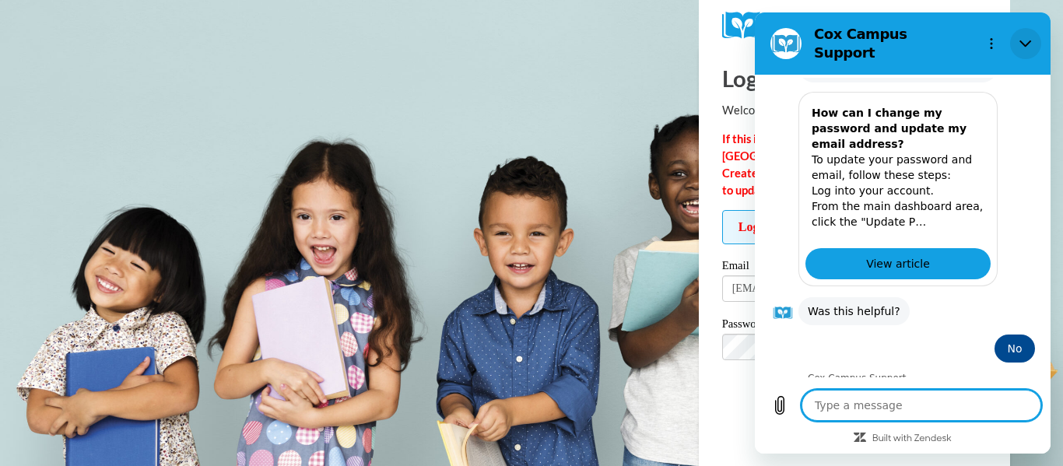
click at [1021, 40] on icon "Close" at bounding box center [1025, 43] width 12 height 12
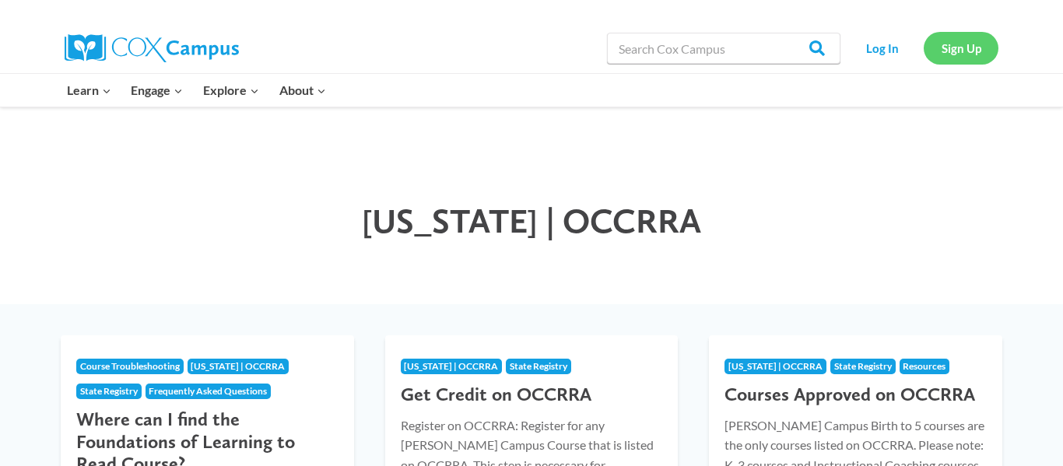
click at [963, 54] on link "Sign Up" at bounding box center [960, 48] width 75 height 32
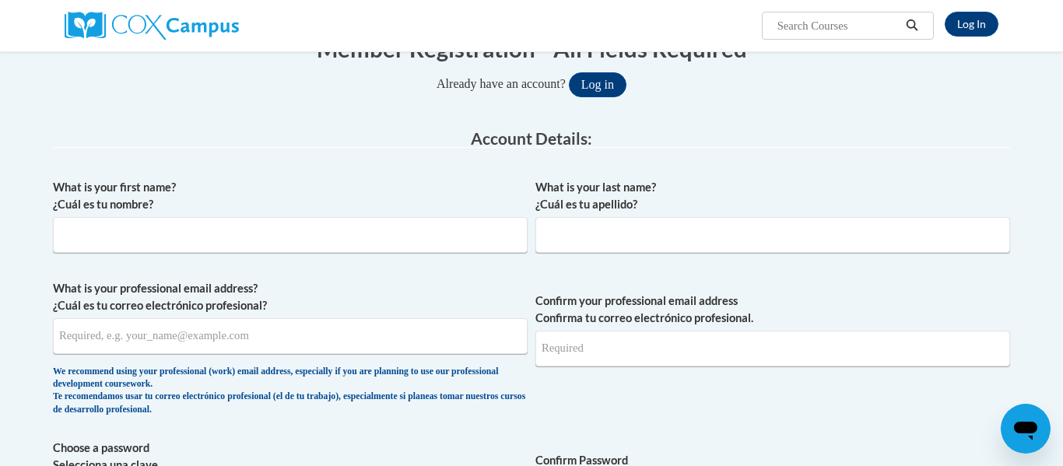
scroll to position [185, 0]
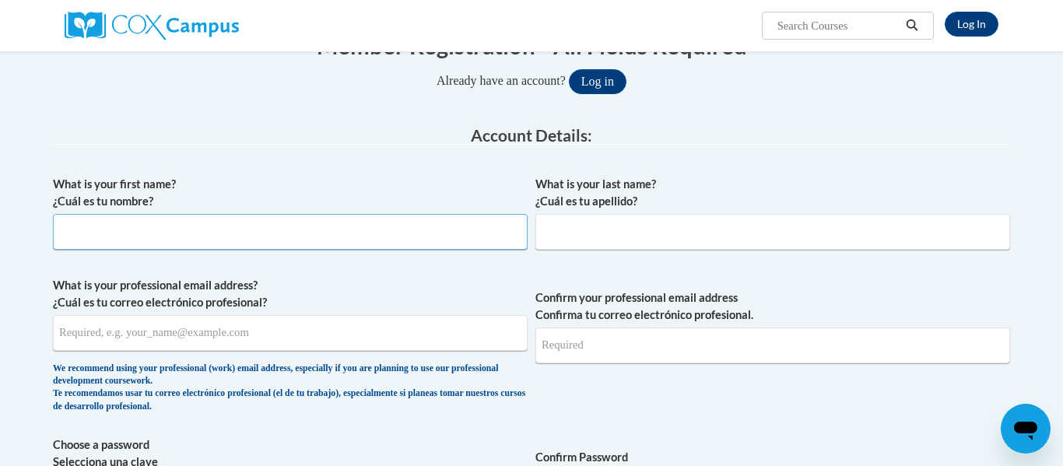
click at [426, 218] on input "What is your first name? ¿Cuál es tu nombre?" at bounding box center [290, 232] width 475 height 36
type input "Jen"
type input "Schupp"
type input "jsdk2@aol.com"
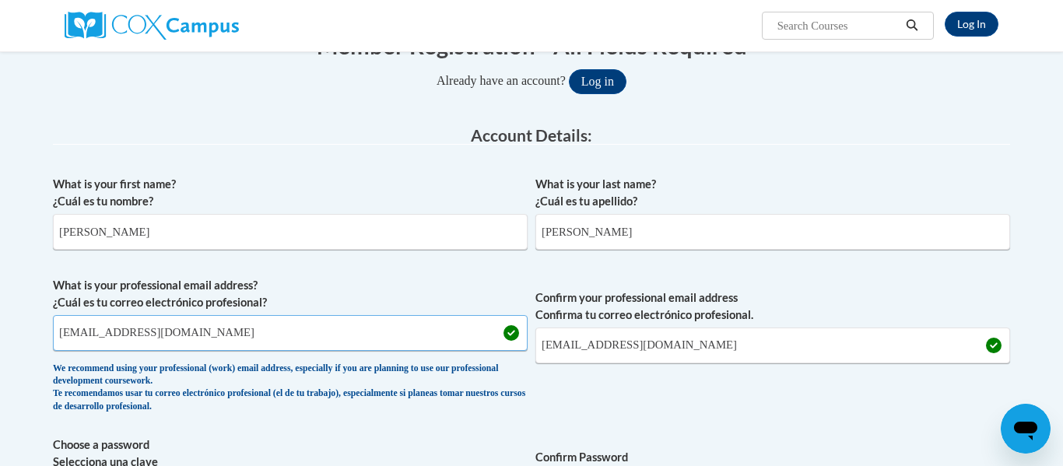
drag, startPoint x: 162, startPoint y: 345, endPoint x: 35, endPoint y: 334, distance: 127.2
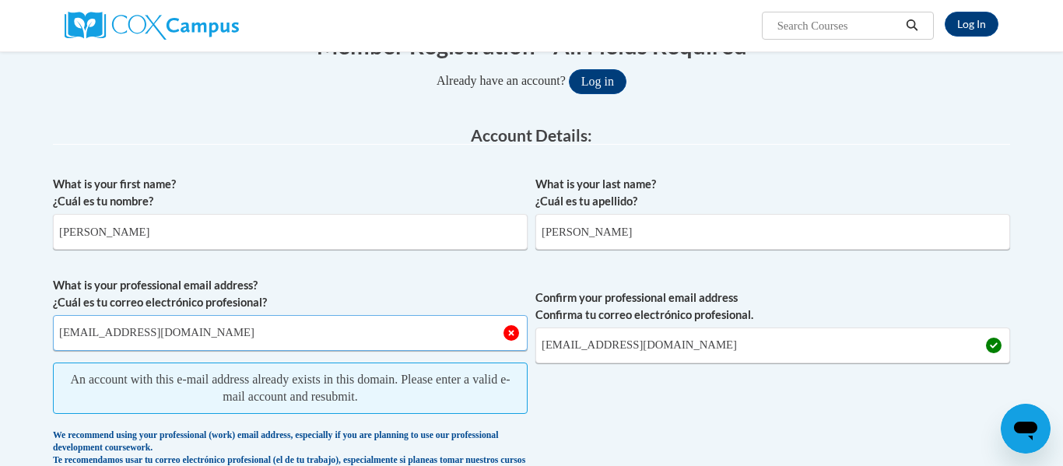
type input "jenniferschupp@springfield-schools.org"
click at [632, 350] on input "jsdk2@aol.com" at bounding box center [772, 345] width 475 height 36
drag, startPoint x: 632, startPoint y: 350, endPoint x: 531, endPoint y: 349, distance: 101.9
click at [531, 349] on span "What is your professional email address? ¿Cuál es tu correo electrónico profesi…" at bounding box center [531, 382] width 957 height 211
type input "jenniferschupp@springfield-schools.org"
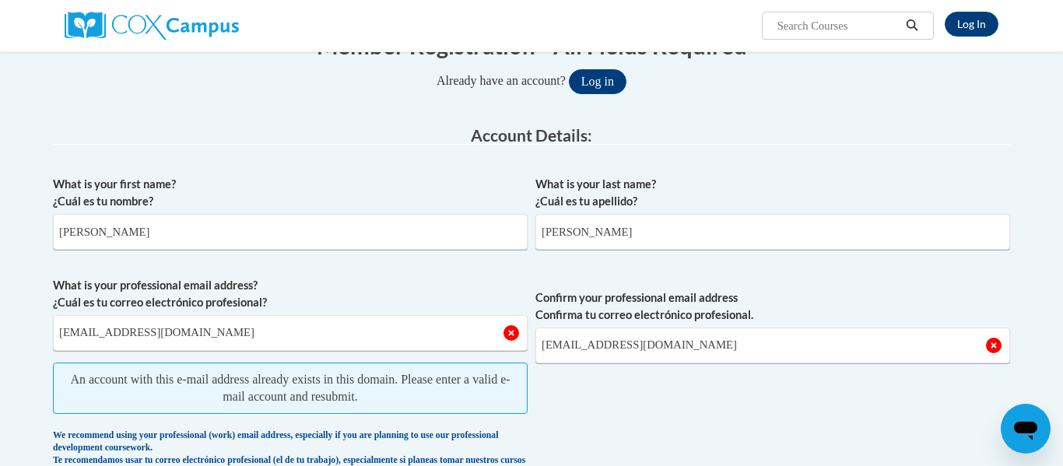
click at [622, 415] on span "Confirm your professional email address Confirma tu correo electrónico profesio…" at bounding box center [772, 382] width 475 height 211
click at [856, 427] on span "Confirm your professional email address Confirma tu correo electrónico profesio…" at bounding box center [772, 382] width 475 height 211
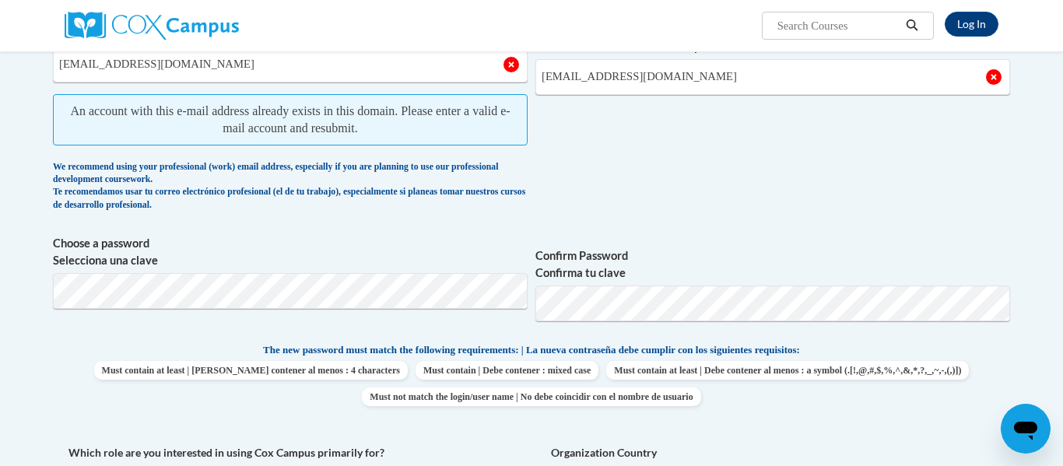
scroll to position [457, 0]
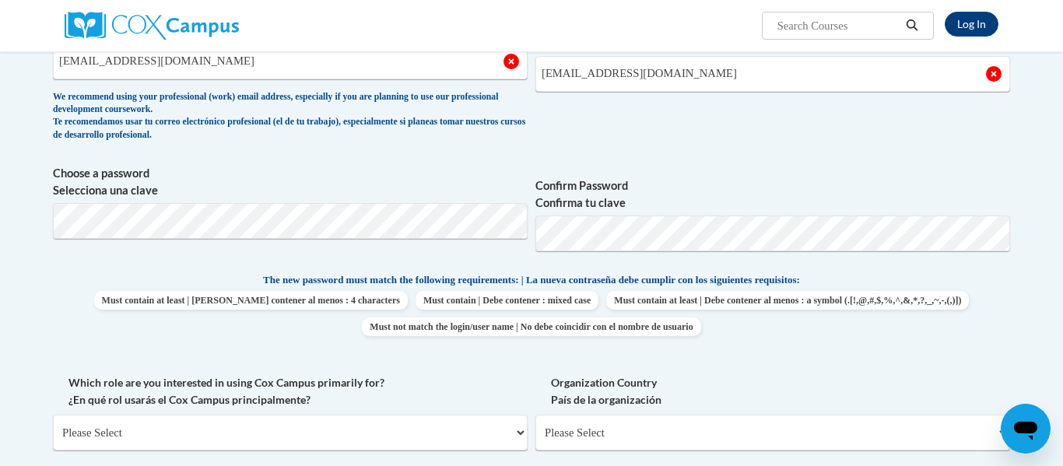
click at [714, 313] on span "Must contain at least | Debe contener al menos : 4 characters Must contain | De…" at bounding box center [531, 313] width 957 height 45
click at [881, 205] on label "Confirm Password Confirma tu clave" at bounding box center [772, 194] width 475 height 34
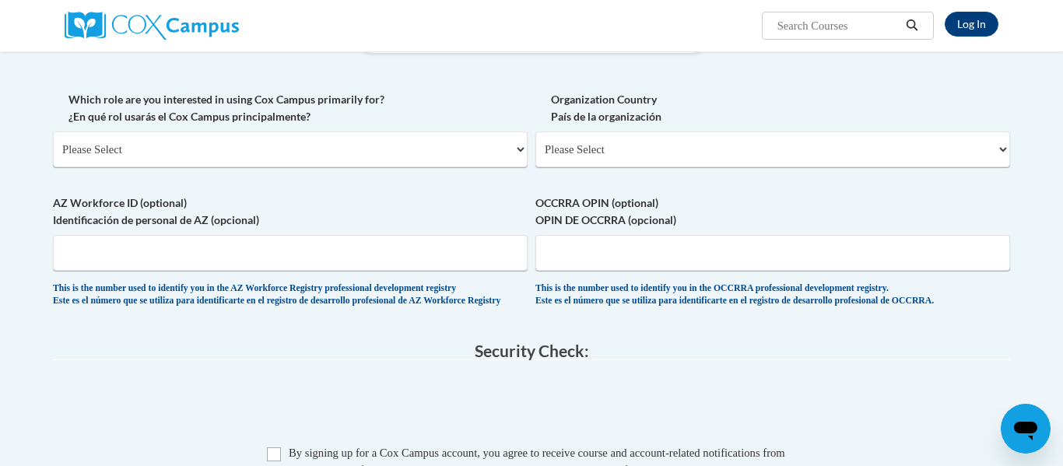
scroll to position [737, 0]
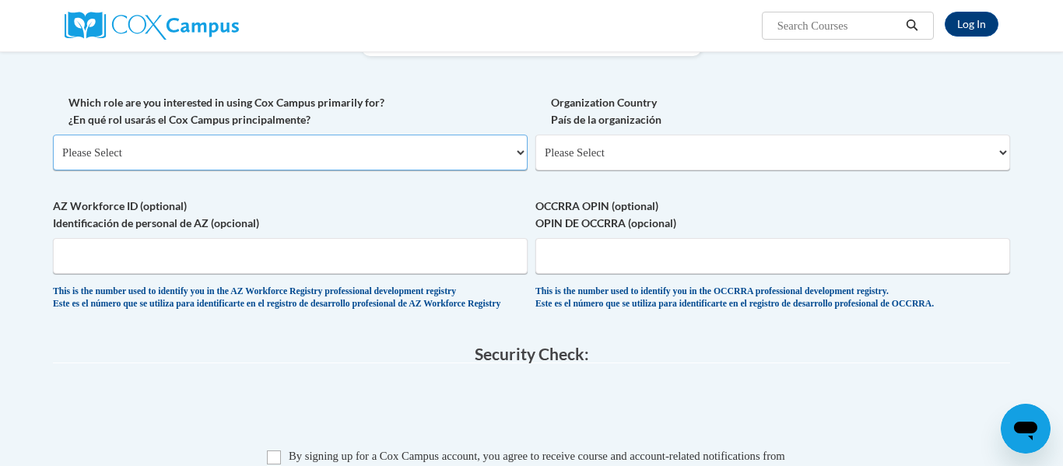
click at [339, 151] on select "Please Select College/University | Colegio/Universidad Community/Nonprofit Part…" at bounding box center [290, 153] width 475 height 36
select select "fbf2d438-af2f-41f8-98f1-81c410e29de3"
click at [53, 135] on select "Please Select College/University | Colegio/Universidad Community/Nonprofit Part…" at bounding box center [290, 153] width 475 height 36
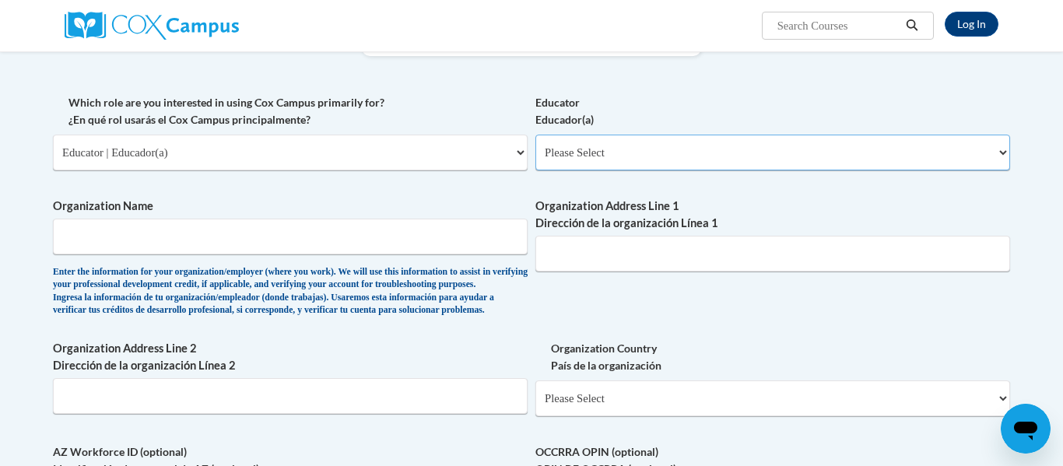
click at [629, 156] on select "Please Select Early Learning/Daycare Teacher/Family Home Care Provider | Maestr…" at bounding box center [772, 153] width 475 height 36
select select "8e40623d-54d0-45cd-9f92-5df65cd3f8cf"
click at [535, 135] on select "Please Select Early Learning/Daycare Teacher/Family Home Care Provider | Maestr…" at bounding box center [772, 153] width 475 height 36
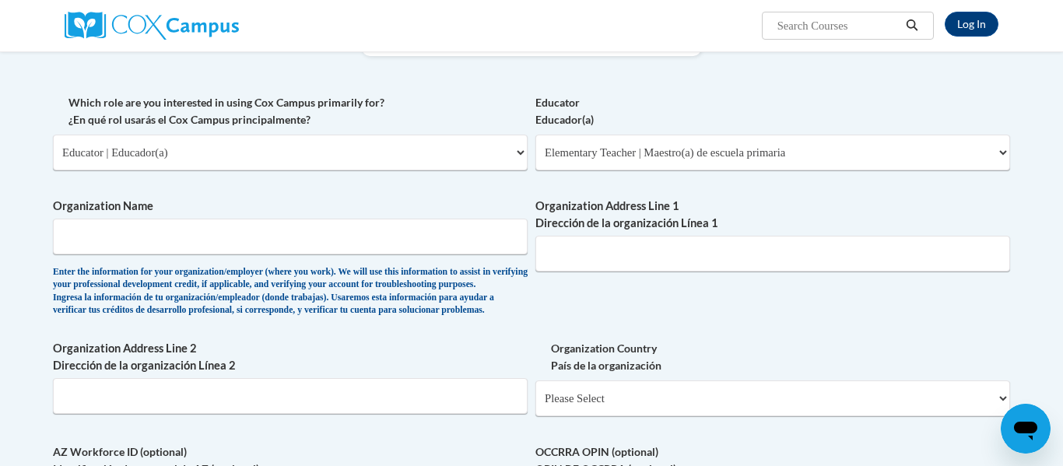
click at [339, 261] on span "Organization Name Enter the information for your organization/employer (where y…" at bounding box center [290, 257] width 475 height 119
click at [338, 239] on input "Organization Name" at bounding box center [290, 237] width 475 height 36
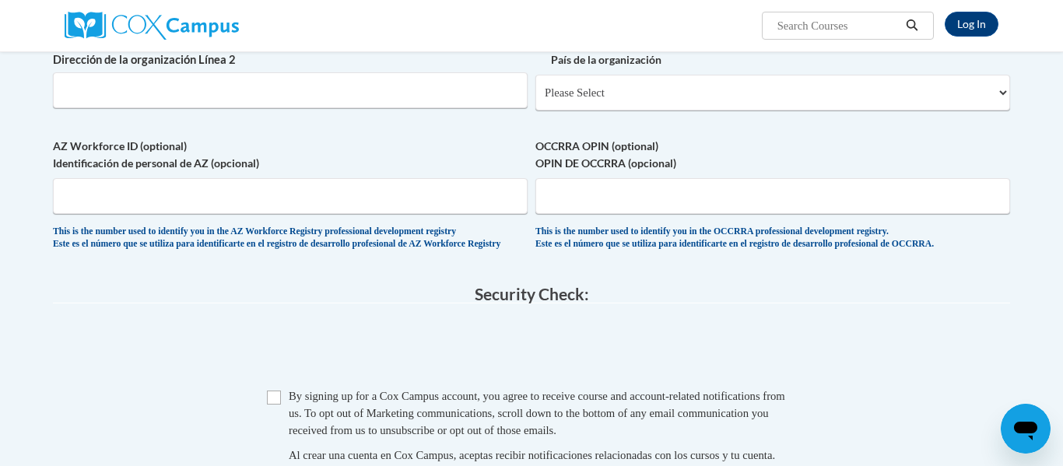
scroll to position [1046, 0]
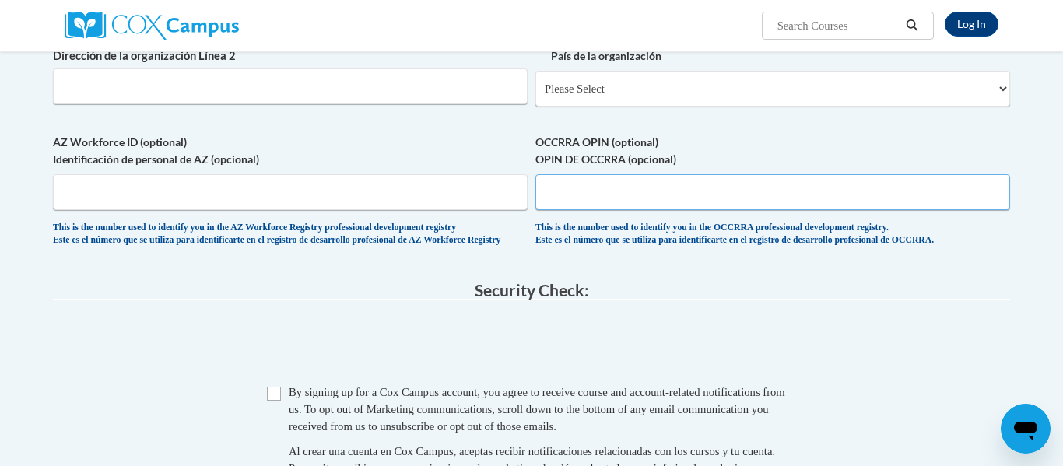
click at [805, 209] on input "OCCRRA OPIN (optional) OPIN DE OCCRRA (opcional)" at bounding box center [772, 192] width 475 height 36
type input "1122-2697"
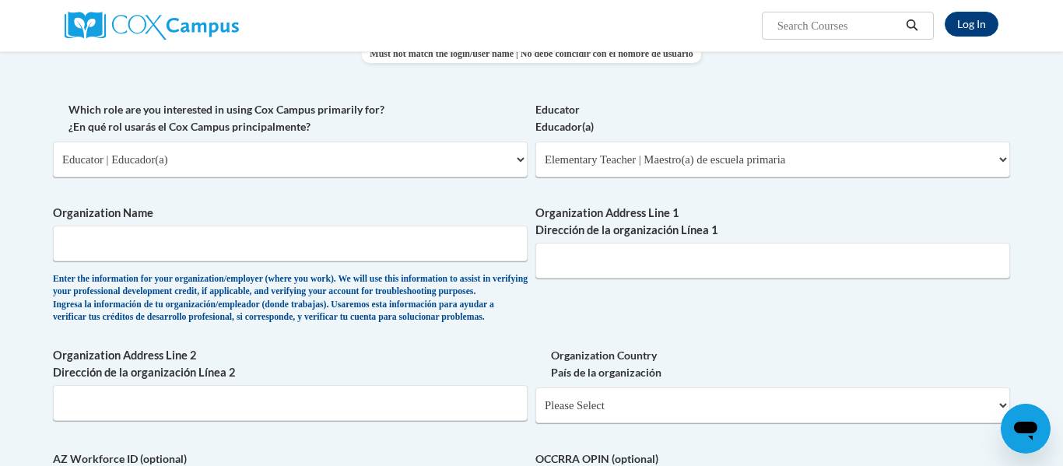
scroll to position [720, 0]
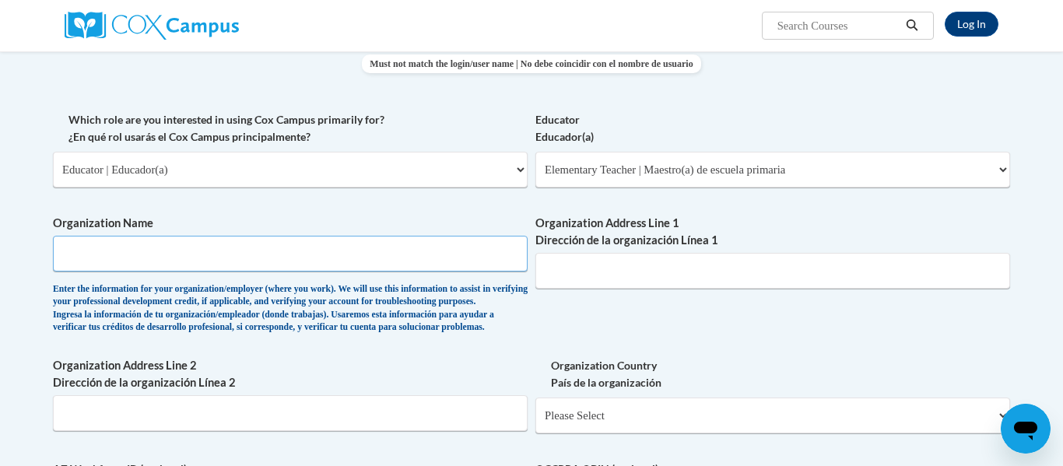
click at [382, 250] on input "Organization Name" at bounding box center [290, 254] width 475 height 36
type input "Crissey Elementary"
click at [606, 271] on input "Organization Address Line 1 Dirección de la organización Línea 1" at bounding box center [772, 271] width 475 height 36
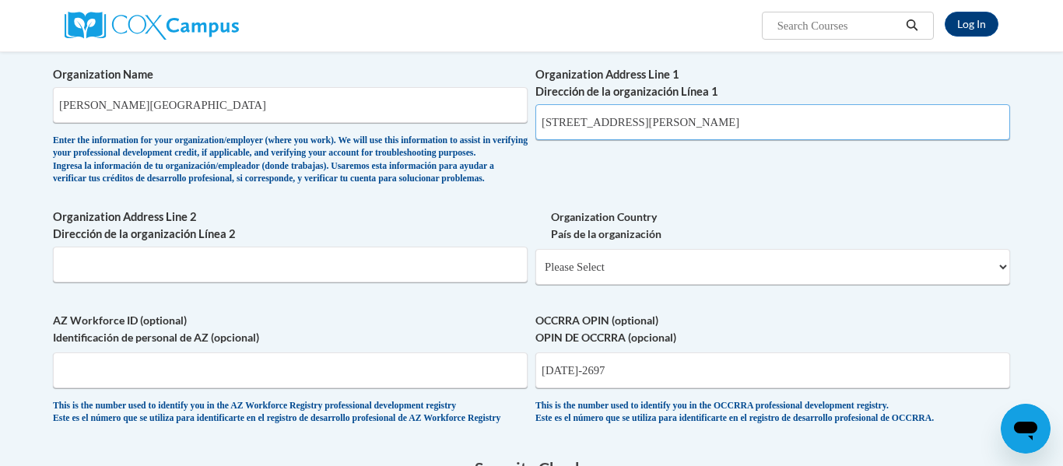
scroll to position [875, 0]
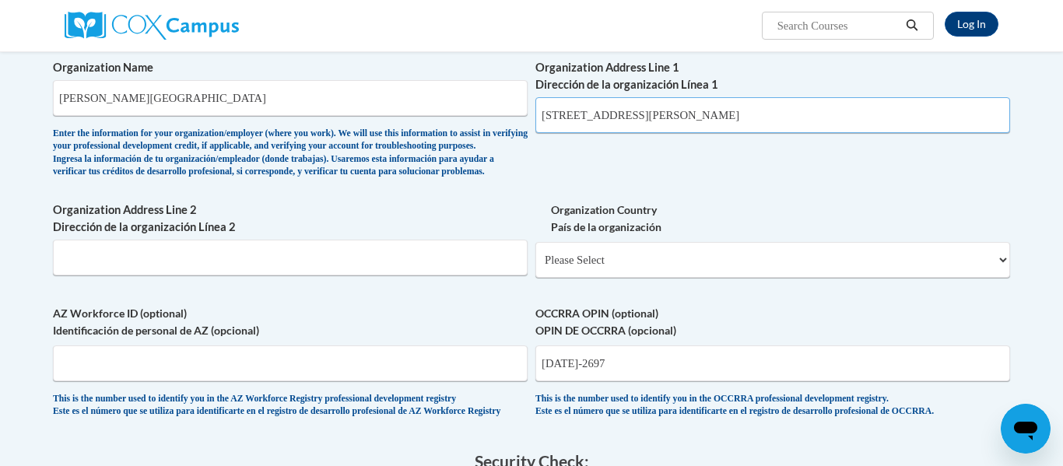
type input "9220 Geiser Road"
click at [261, 275] on input "Organization Address Line 2 Dirección de la organización Línea 2" at bounding box center [290, 258] width 475 height 36
type input "Holland Ohio"
click at [685, 278] on select "Please Select United States | Estados Unidos Outside of the United States | Fue…" at bounding box center [772, 260] width 475 height 36
select select "ad49bcad-a171-4b2e-b99c-48b446064914"
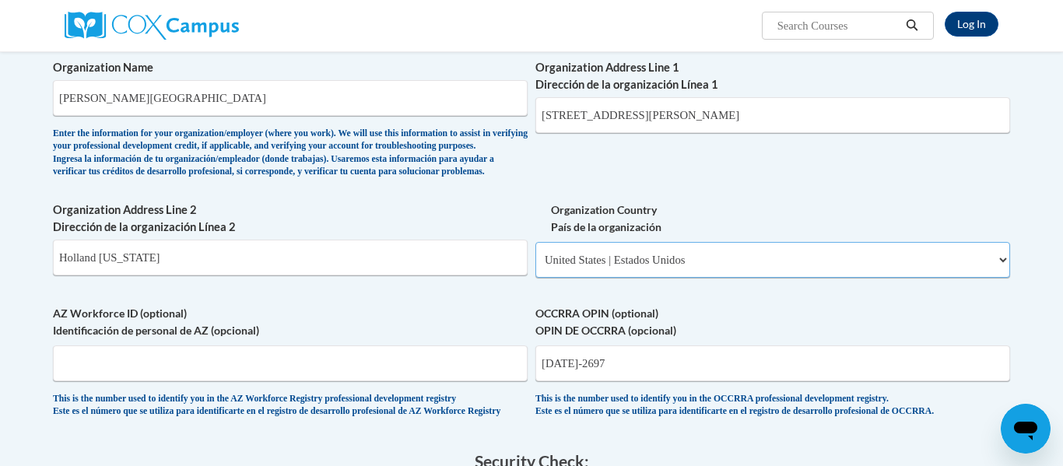
click at [535, 268] on select "Please Select United States | Estados Unidos Outside of the United States | Fue…" at bounding box center [772, 260] width 475 height 36
select select
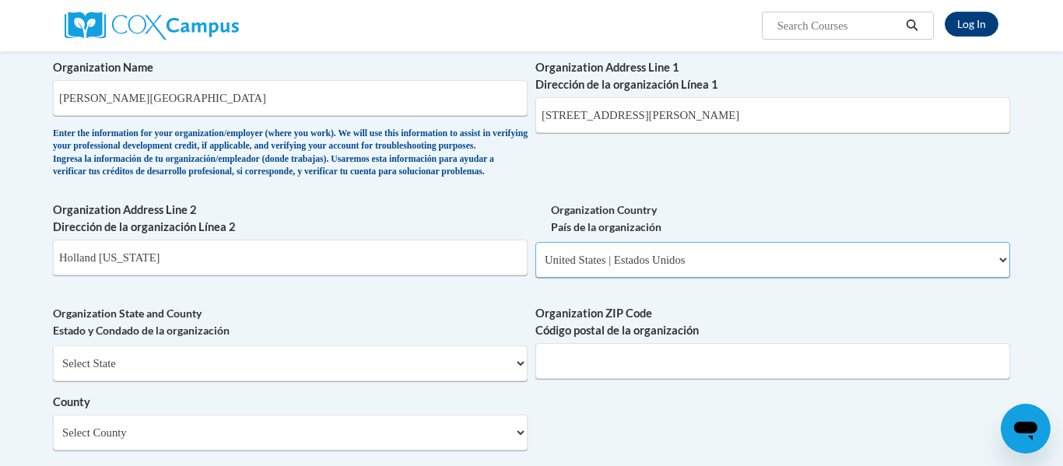
scroll to position [1163, 0]
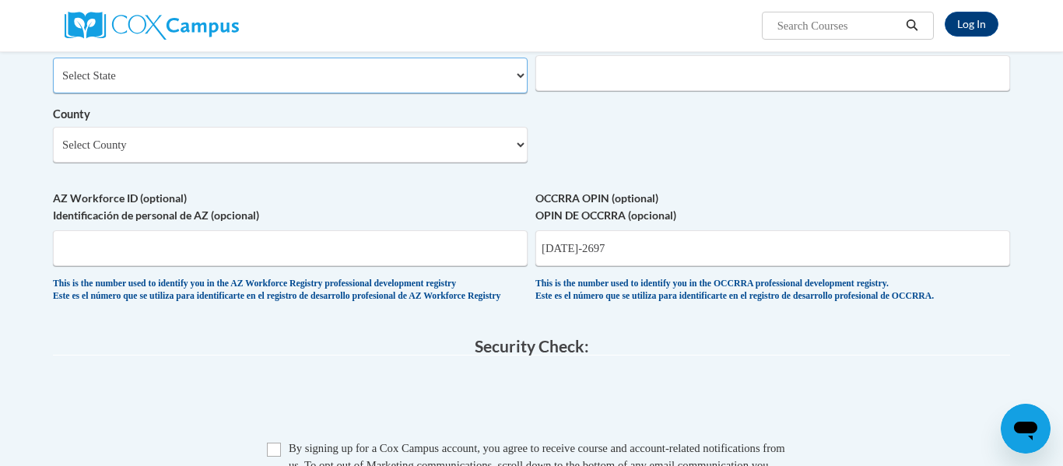
click at [523, 93] on select "Select State Alabama Alaska Arizona Arkansas California Colorado Connecticut De…" at bounding box center [290, 76] width 475 height 36
select select "Ohio"
click at [53, 82] on select "Select State Alabama Alaska Arizona Arkansas California Colorado Connecticut De…" at bounding box center [290, 76] width 475 height 36
click at [591, 88] on input "Organization ZIP Code Código postal de la organización" at bounding box center [772, 73] width 475 height 36
click at [574, 91] on input "Organization ZIP Code Código postal de la organización" at bounding box center [772, 73] width 475 height 36
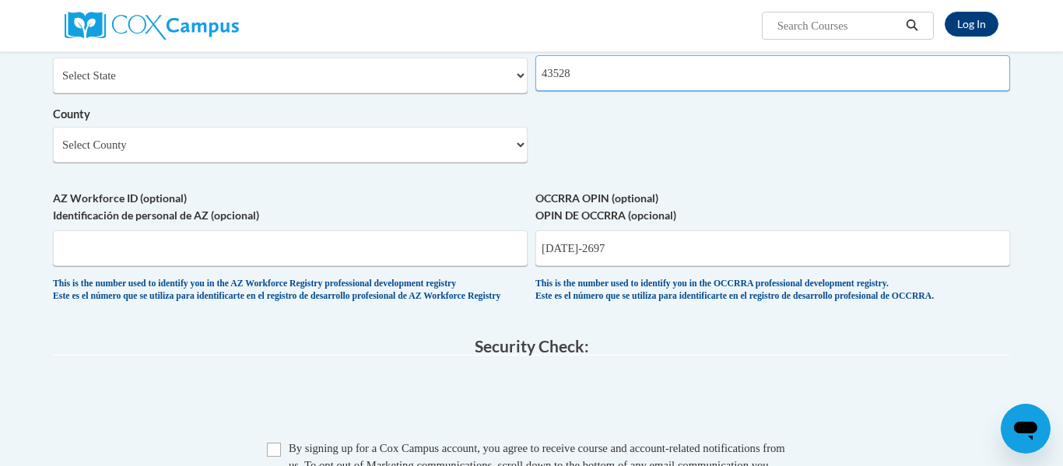
type input "43528"
click at [146, 295] on span "AZ Workforce ID (optional) Identificación de personal de AZ (opcional) This is …" at bounding box center [290, 247] width 475 height 114
click at [146, 266] on input "AZ Workforce ID (optional) Identificación de personal de AZ (opcional)" at bounding box center [290, 248] width 475 height 36
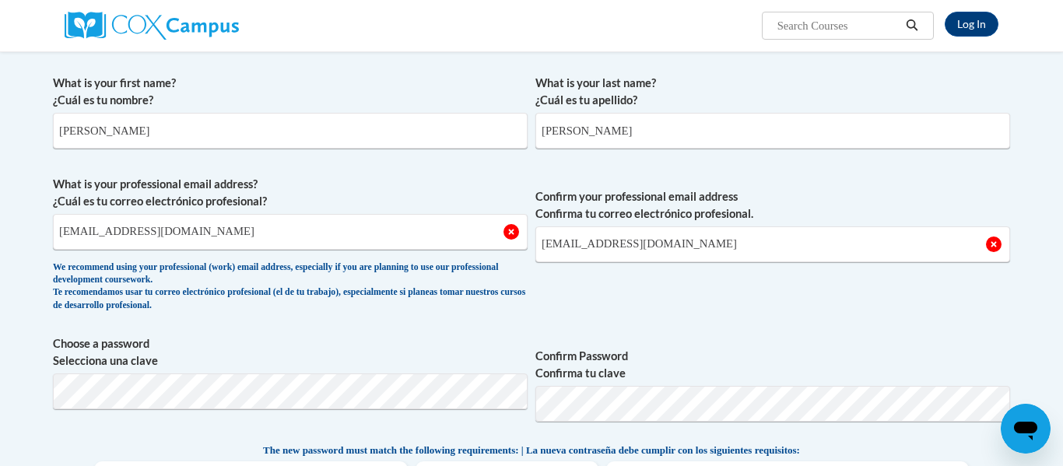
scroll to position [290, 0]
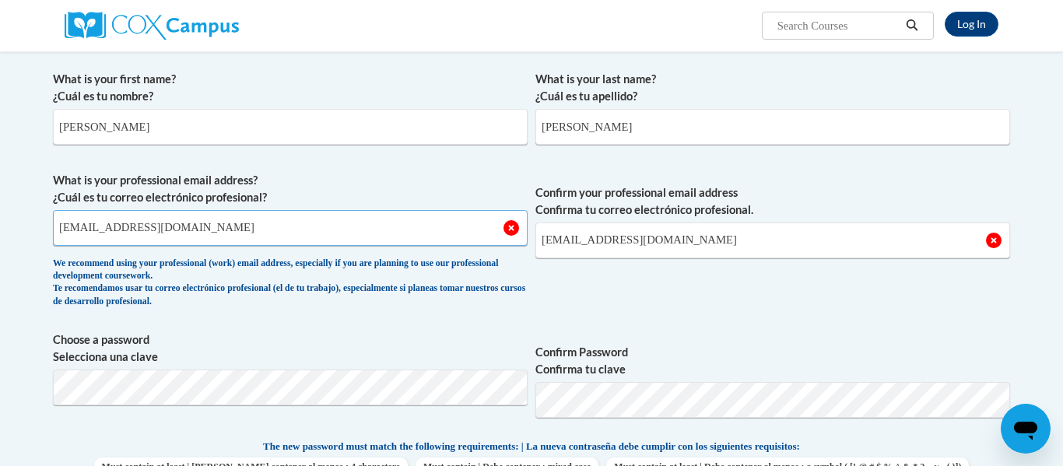
click at [511, 231] on input "jenniferschupp@springfield-schools.org" at bounding box center [290, 228] width 475 height 36
click at [511, 228] on input "jenniferschupp@springfield-schools.org" at bounding box center [290, 228] width 475 height 36
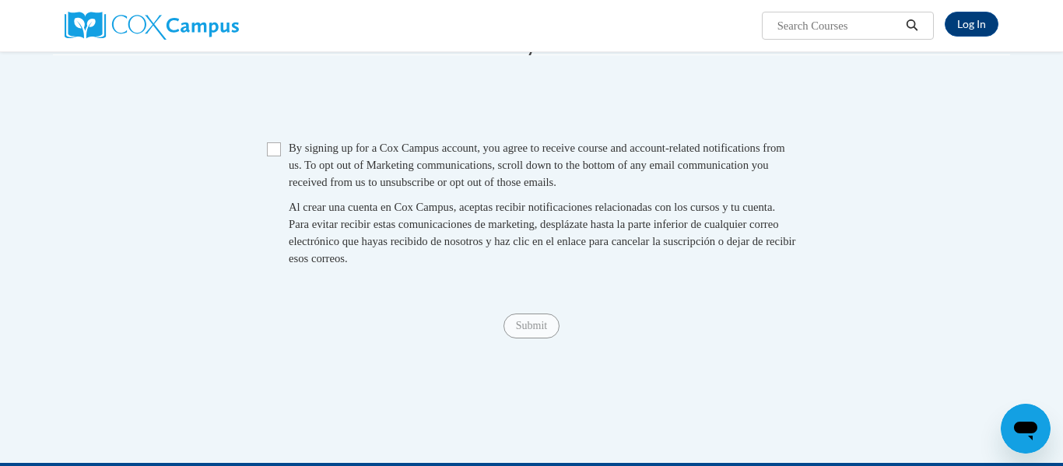
scroll to position [1456, 0]
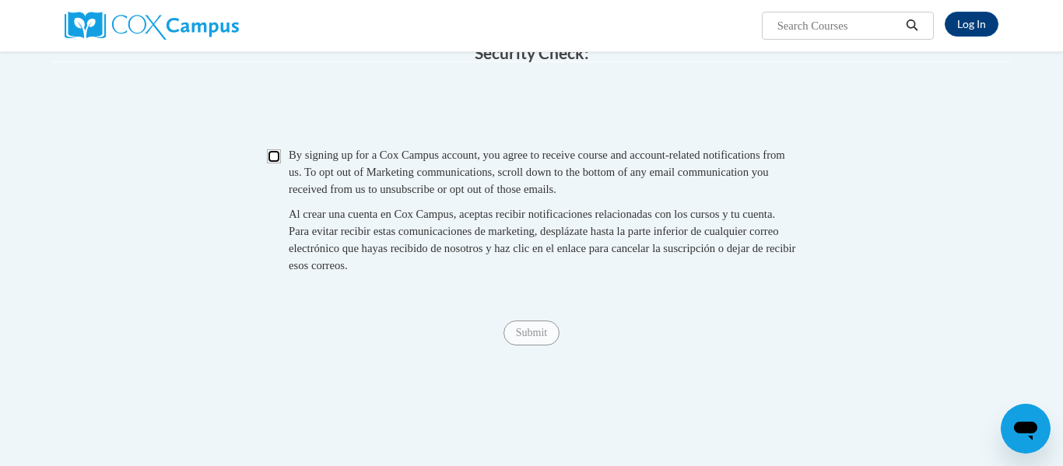
click at [270, 163] on input "Checkbox" at bounding box center [274, 156] width 14 height 14
checkbox input "true"
click at [535, 338] on span "Submit" at bounding box center [531, 331] width 56 height 12
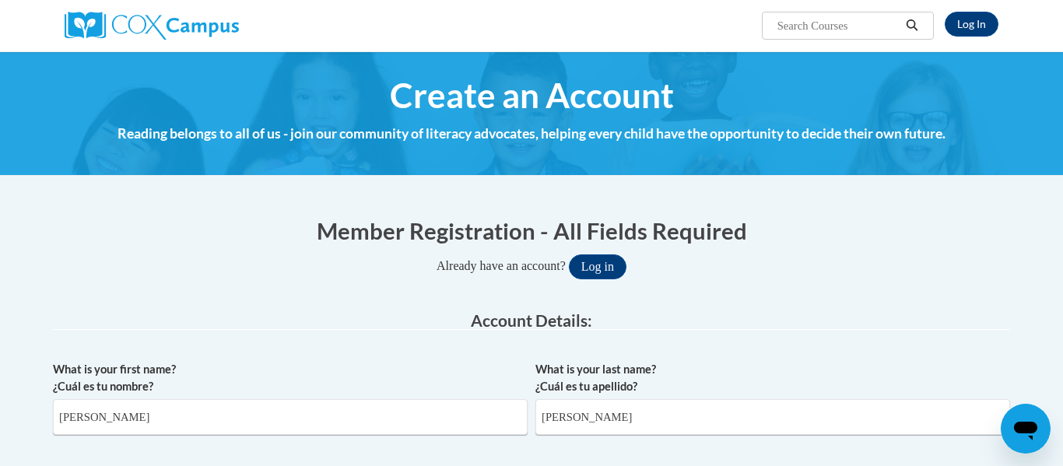
scroll to position [1443, 0]
